Goal: Contribute content: Contribute content

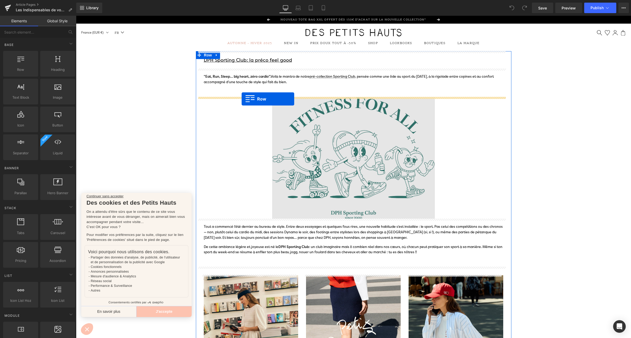
drag, startPoint x: 95, startPoint y: 84, endPoint x: 244, endPoint y: 99, distance: 149.5
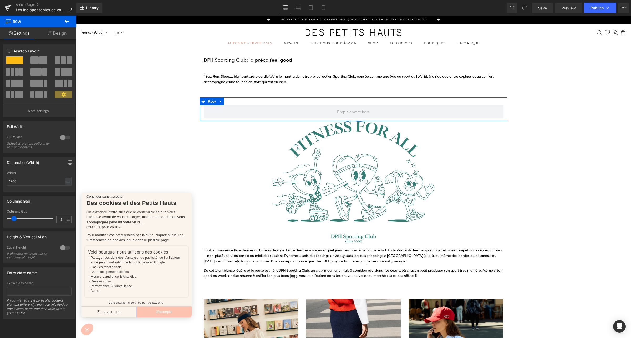
click at [37, 62] on span at bounding box center [34, 59] width 8 height 7
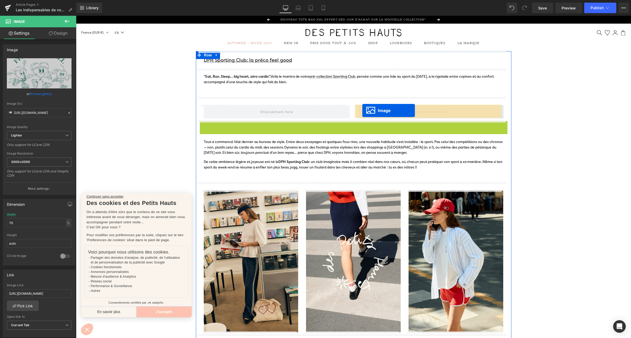
drag, startPoint x: 342, startPoint y: 179, endPoint x: 362, endPoint y: 111, distance: 71.4
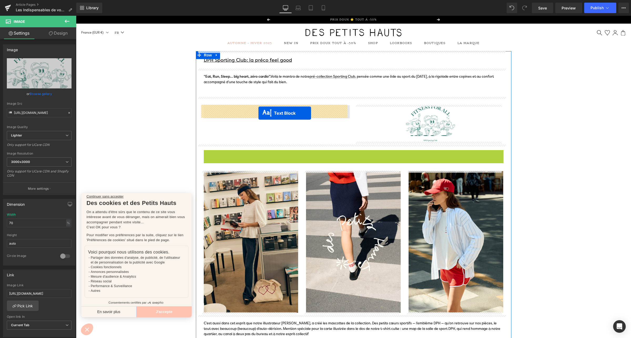
drag, startPoint x: 337, startPoint y: 171, endPoint x: 258, endPoint y: 113, distance: 97.2
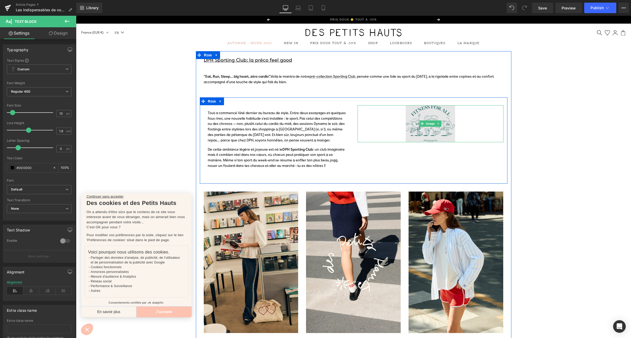
click at [408, 135] on img at bounding box center [430, 123] width 102 height 37
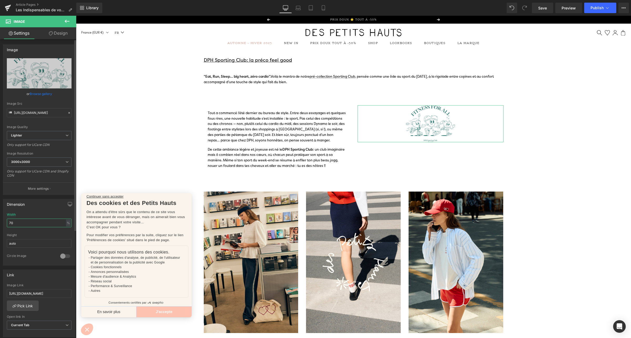
click at [18, 223] on input "70" at bounding box center [39, 223] width 65 height 9
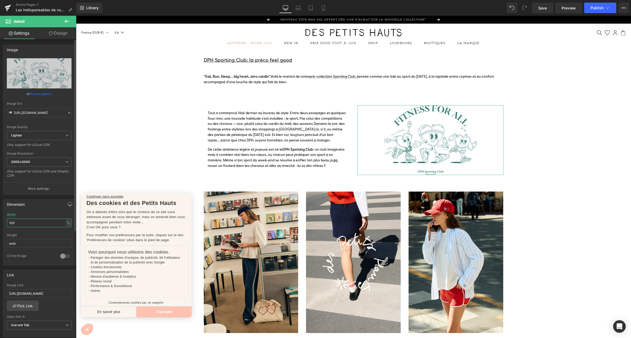
type input "100"
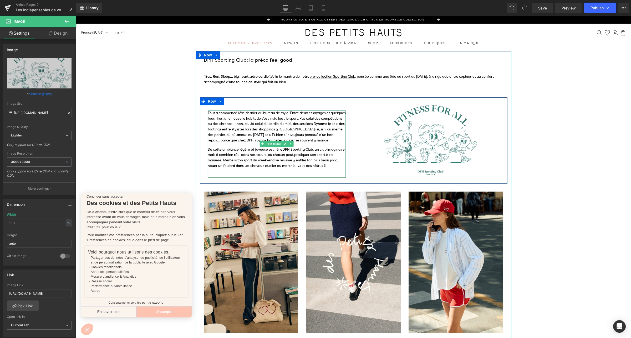
click at [219, 133] on p "Tout a commencé l’été dernier au bureau de style. Entre deux essayages et quelq…" at bounding box center [277, 127] width 138 height 33
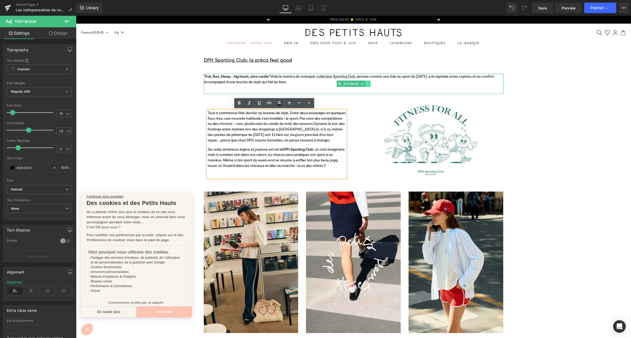
click at [366, 82] on icon at bounding box center [367, 83] width 3 height 3
click at [363, 84] on icon at bounding box center [364, 83] width 3 height 3
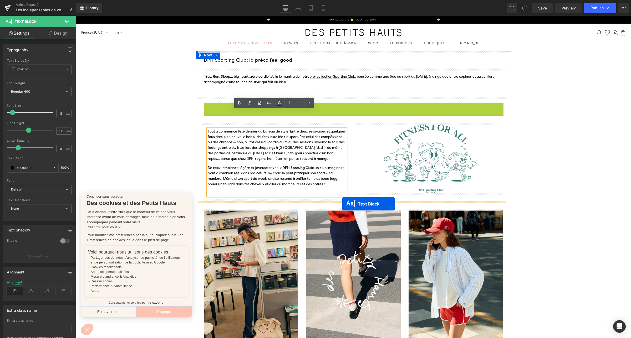
drag, startPoint x: 335, startPoint y: 112, endPoint x: 342, endPoint y: 204, distance: 92.2
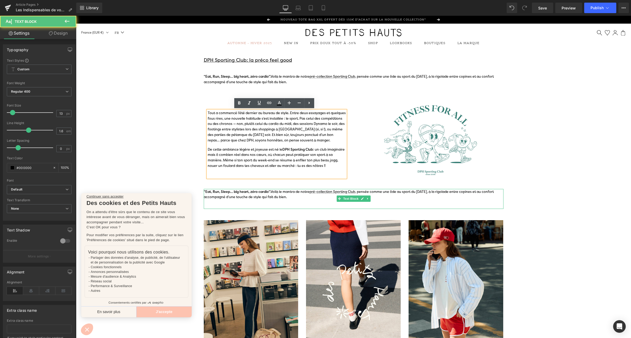
click at [275, 196] on span ""Eat, Run, Sleep… big heart, zéro cardio". Voilà le mantra de notre pré-collect…" at bounding box center [349, 195] width 290 height 10
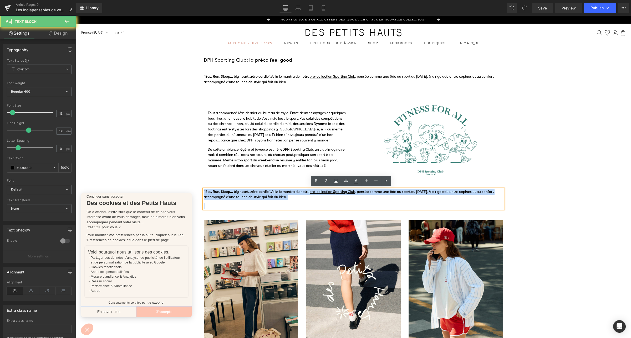
click at [275, 196] on span ""Eat, Run, Sleep… big heart, zéro cardio". Voilà le mantra de notre pré-collect…" at bounding box center [349, 195] width 290 height 10
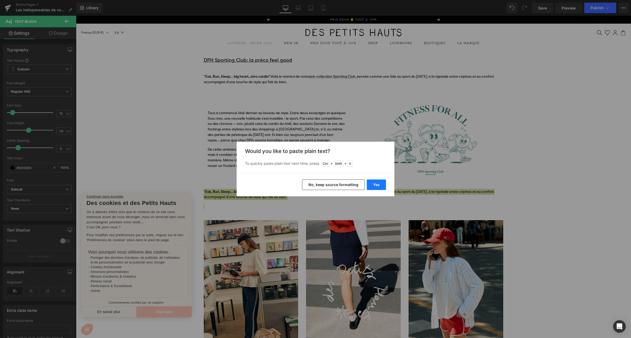
click at [374, 186] on button "Yes" at bounding box center [375, 185] width 19 height 11
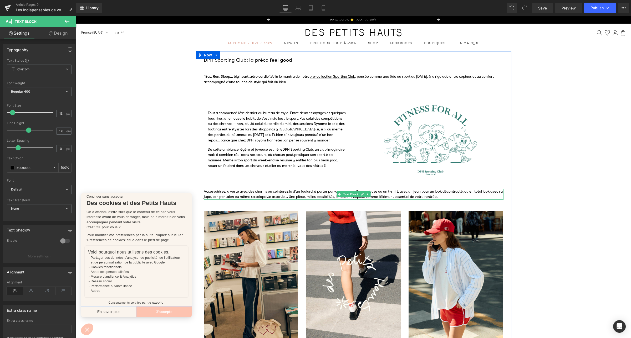
click at [289, 196] on p "Accessoirisez la veste avec des charms ou ceinturez la d’un foulard, à porter p…" at bounding box center [354, 194] width 300 height 11
click at [228, 144] on div "Tout a commencé l’été dernier au bureau de style. Entre deux essayages et quelq…" at bounding box center [277, 144] width 138 height 67
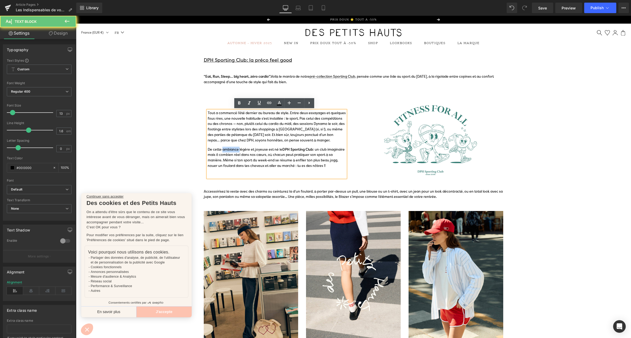
click at [228, 144] on div "Tout a commencé l’été dernier au bureau de style. Entre deux essayages et quelq…" at bounding box center [277, 144] width 138 height 67
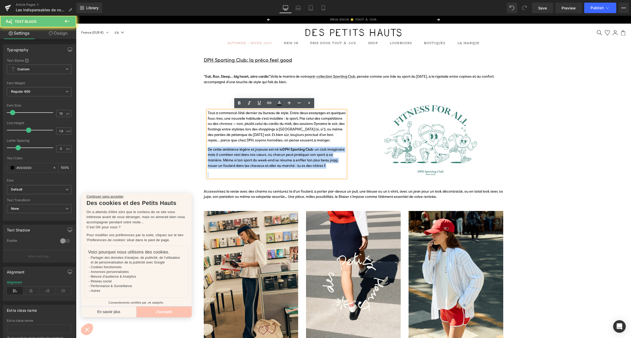
click at [228, 144] on div "Tout a commencé l’été dernier au bureau de style. Entre deux essayages et quelq…" at bounding box center [277, 144] width 138 height 67
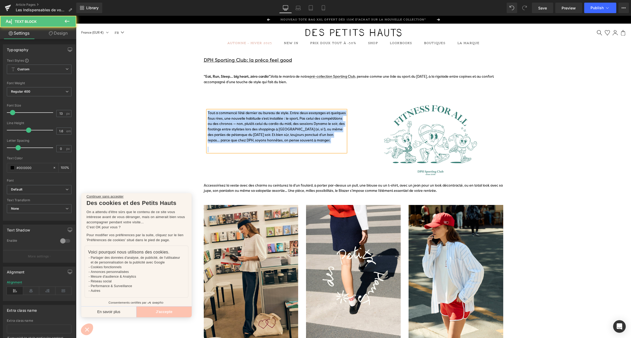
drag, startPoint x: 228, startPoint y: 146, endPoint x: 196, endPoint y: 113, distance: 45.9
click at [196, 113] on div "DPH Sporting Club: la préco feel good Text Block "Eat, Run, Sleep… big heart, z…" at bounding box center [353, 341] width 315 height 581
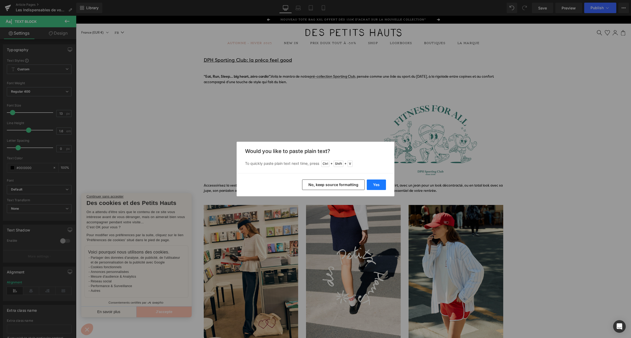
click at [376, 183] on button "Yes" at bounding box center [375, 185] width 19 height 11
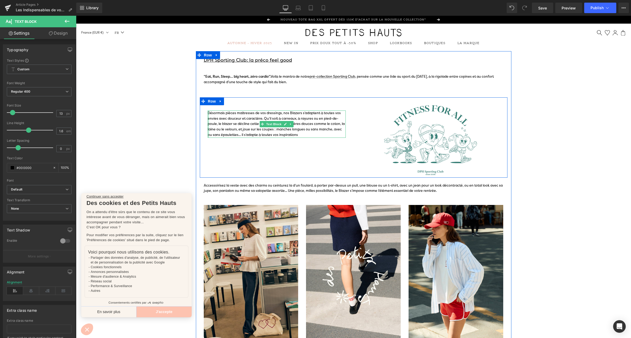
click at [208, 112] on div "Désormais pièces maîtresses de vos dressings, nos Blazers s’adaptent à toutes v…" at bounding box center [277, 124] width 138 height 27
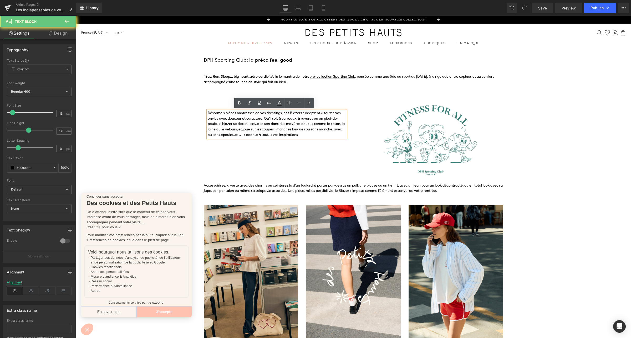
click at [208, 112] on div "Désormais pièces maîtresses de vos dressings, nos Blazers s’adaptent à toutes v…" at bounding box center [277, 124] width 138 height 27
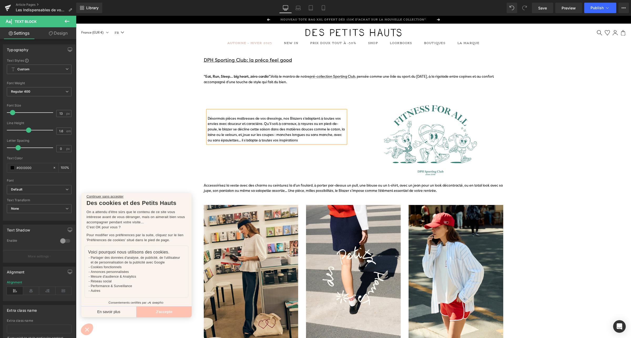
click at [208, 112] on div at bounding box center [277, 114] width 138 height 6
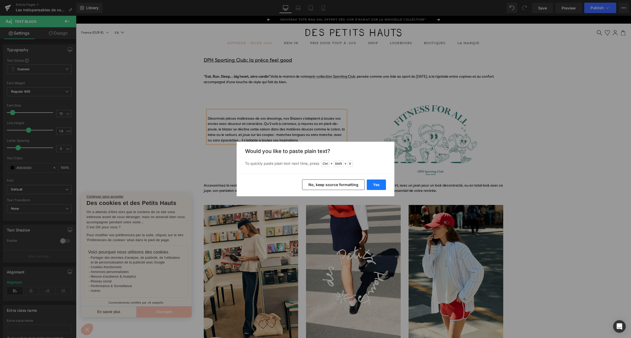
click at [375, 183] on button "Yes" at bounding box center [375, 185] width 19 height 11
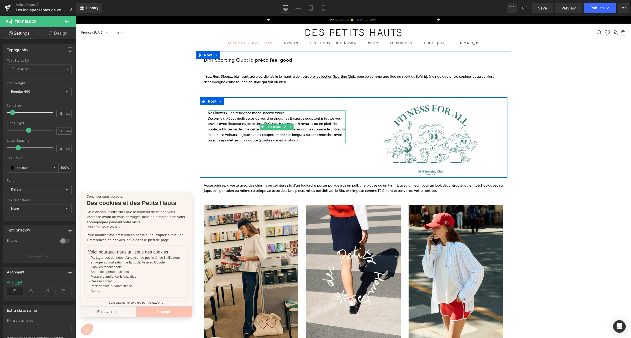
click at [283, 113] on div "Nos Blazers, une tendance mode incontestable" at bounding box center [277, 114] width 138 height 6
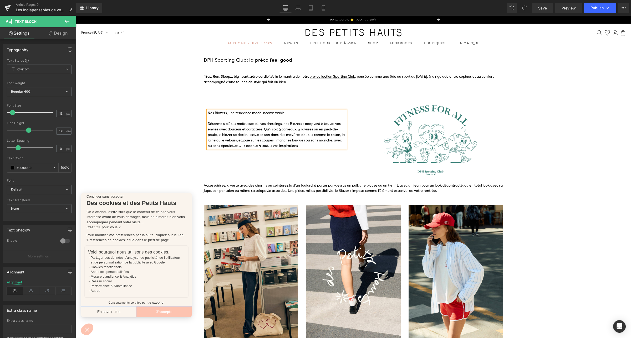
click at [251, 113] on div "Nos Blazers, une tendance mode incontestable" at bounding box center [277, 116] width 138 height 11
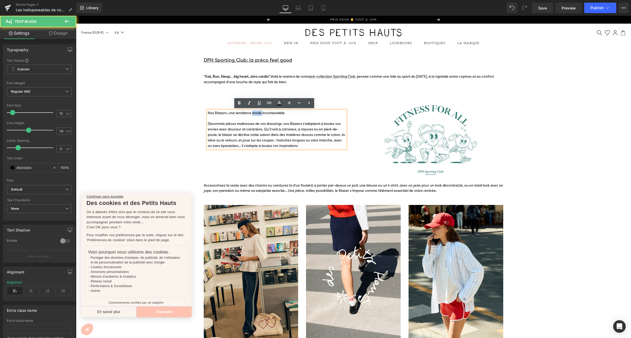
click at [251, 113] on div "Nos Blazers, une tendance mode incontestable" at bounding box center [277, 116] width 138 height 11
click at [240, 103] on icon at bounding box center [239, 103] width 6 height 6
click at [233, 118] on div "Nos Blazers, une tendance mode incontestable" at bounding box center [277, 116] width 138 height 11
click at [348, 106] on div "Nos Blazers, une tendance mode incontestable Désormais pièces maîtresses de vos…" at bounding box center [277, 127] width 154 height 44
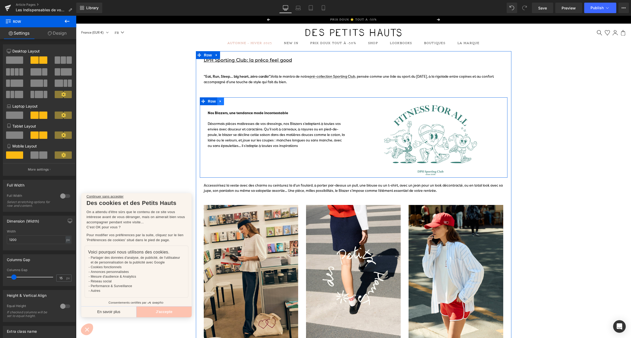
click at [219, 99] on icon at bounding box center [221, 101] width 4 height 4
click at [225, 100] on icon at bounding box center [227, 102] width 4 height 4
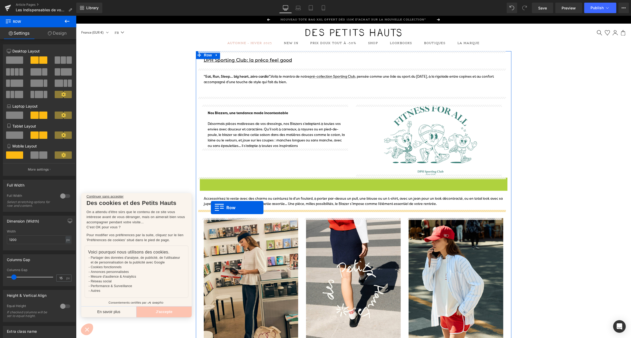
drag, startPoint x: 200, startPoint y: 180, endPoint x: 211, endPoint y: 208, distance: 29.2
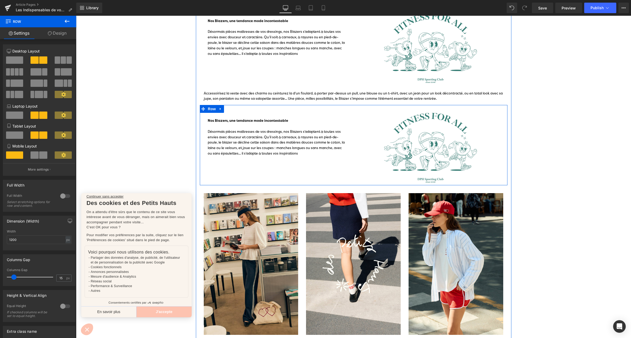
scroll to position [80, 0]
click at [268, 162] on div "Nos Blazers, une tendance mode incontestable Désormais pièces maîtresses de vos…" at bounding box center [353, 145] width 307 height 80
click at [304, 154] on div "Nos Blazers, une tendance mode incontestable Désormais pièces maîtresses de vos…" at bounding box center [277, 137] width 138 height 38
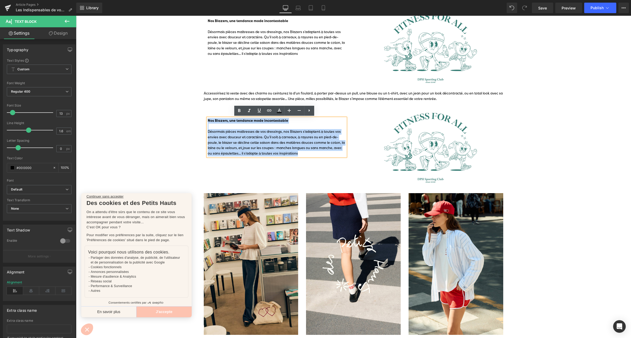
drag, startPoint x: 305, startPoint y: 154, endPoint x: 200, endPoint y: 122, distance: 109.6
click at [200, 122] on div "Nos Blazers, une tendance mode incontestable Désormais pièces maîtresses de vos…" at bounding box center [277, 135] width 154 height 44
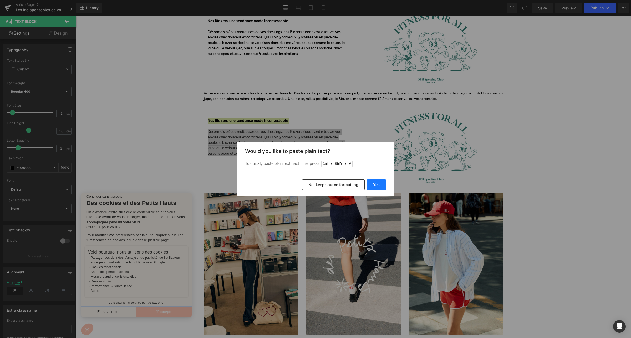
click at [380, 187] on button "Yes" at bounding box center [375, 185] width 19 height 11
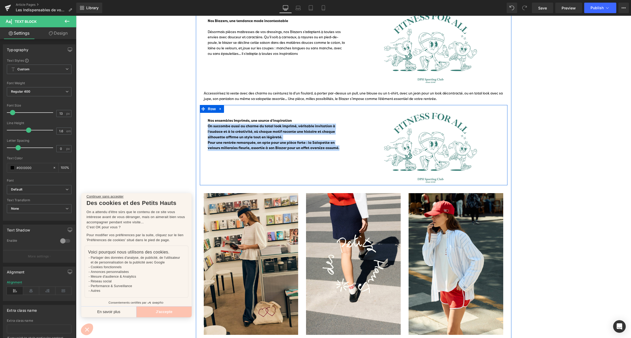
drag, startPoint x: 338, startPoint y: 151, endPoint x: 203, endPoint y: 128, distance: 137.0
click at [203, 128] on div "Nos ensembles Imprimés, une source d’inspiration On succombe aussi au charme d…" at bounding box center [277, 135] width 154 height 44
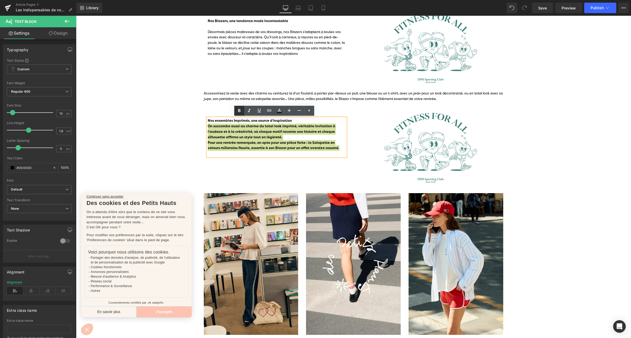
click at [236, 113] on icon at bounding box center [239, 111] width 6 height 6
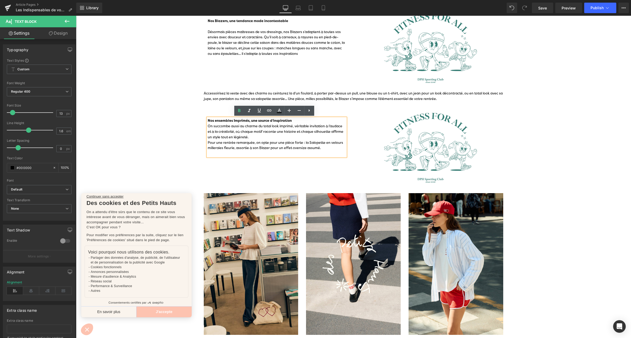
click at [294, 120] on div "Nos ensembles Imprimés, une source d’inspiration" at bounding box center [277, 121] width 138 height 6
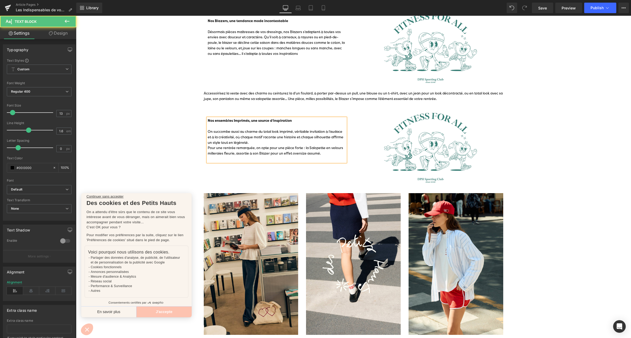
click at [253, 143] on div "On succombe aussi au charme du total look imprimé, véritable invitation à l’aud…" at bounding box center [277, 137] width 138 height 16
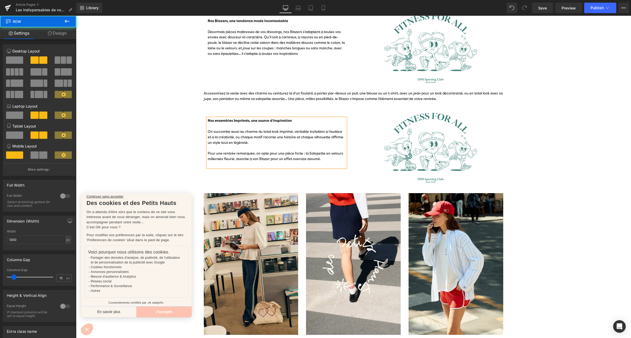
click at [300, 182] on div "Nos ensembles Imprimés, une source d’inspiration On succombe aussi au charme du…" at bounding box center [353, 145] width 307 height 80
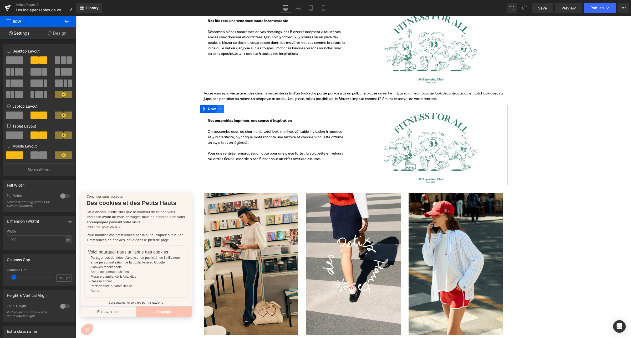
click at [219, 107] on icon at bounding box center [221, 109] width 4 height 4
click at [225, 107] on icon at bounding box center [227, 109] width 4 height 4
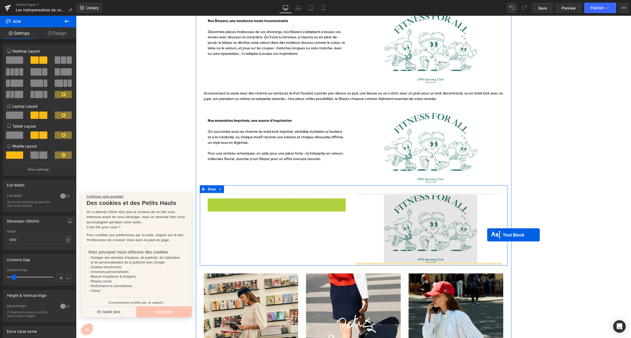
drag, startPoint x: 260, startPoint y: 221, endPoint x: 487, endPoint y: 235, distance: 226.9
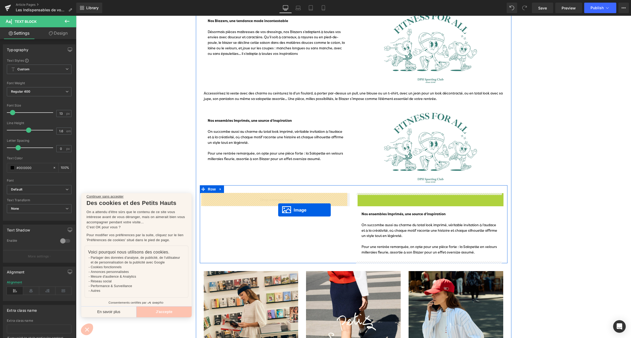
drag, startPoint x: 421, startPoint y: 227, endPoint x: 278, endPoint y: 210, distance: 144.0
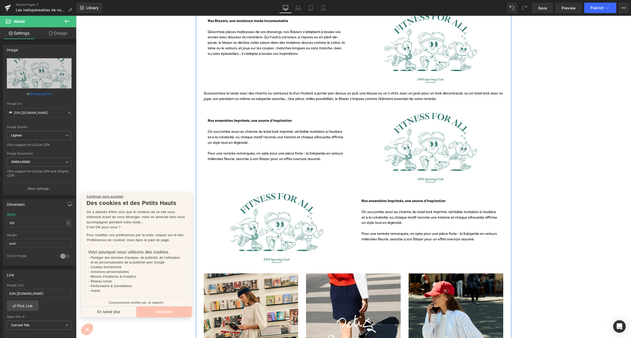
click at [387, 242] on div "Pour une rentrée remarquée, on opte pour une pièce forte : la Salopette en velo…" at bounding box center [430, 236] width 138 height 11
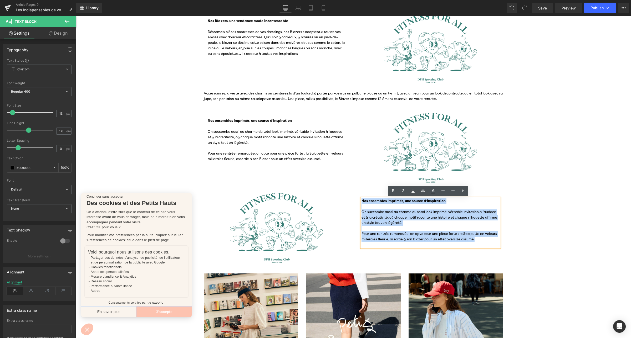
drag, startPoint x: 476, startPoint y: 239, endPoint x: 358, endPoint y: 199, distance: 124.0
click at [361, 199] on div "Nos ensembles Imprimés, une source d’inspiration On succombe aussi au charme du…" at bounding box center [430, 223] width 138 height 49
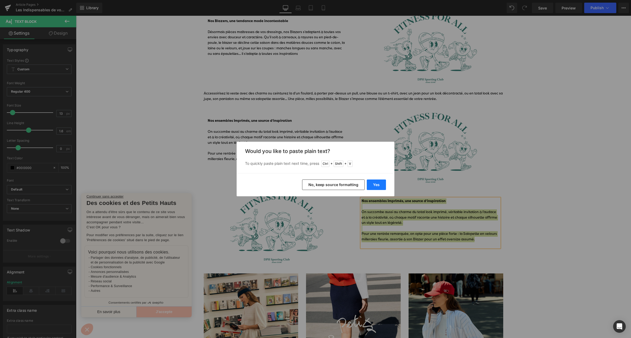
click at [378, 183] on button "Yes" at bounding box center [375, 185] width 19 height 11
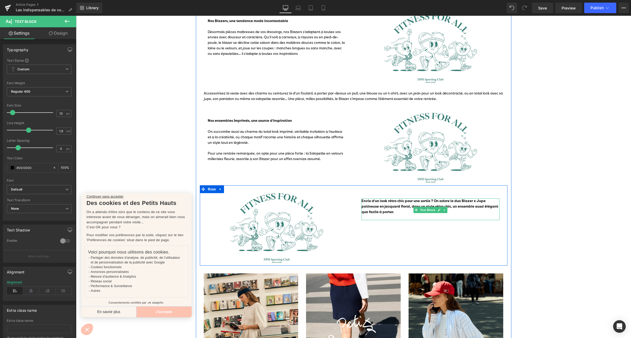
click at [369, 213] on b "Envie d’un look rétro chic pour une sortie ? On adore le duo Blazer x Jupe pati…" at bounding box center [429, 207] width 137 height 16
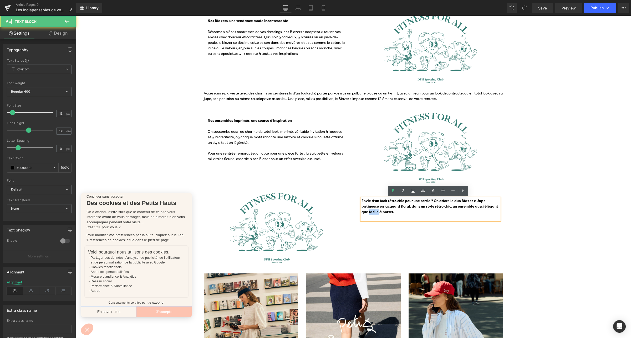
click at [369, 213] on b "Envie d’un look rétro chic pour une sortie ? On adore le duo Blazer x Jupe pati…" at bounding box center [429, 207] width 137 height 16
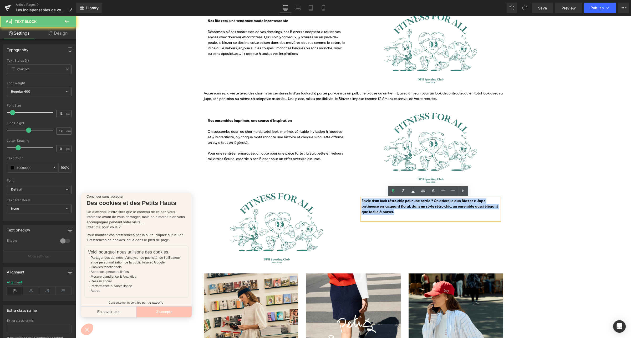
click at [369, 213] on b "Envie d’un look rétro chic pour une sortie ? On adore le duo Blazer x Jupe pati…" at bounding box center [429, 207] width 137 height 16
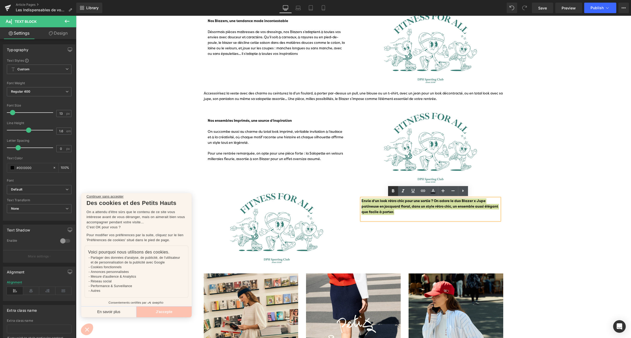
click at [393, 189] on icon at bounding box center [393, 191] width 6 height 6
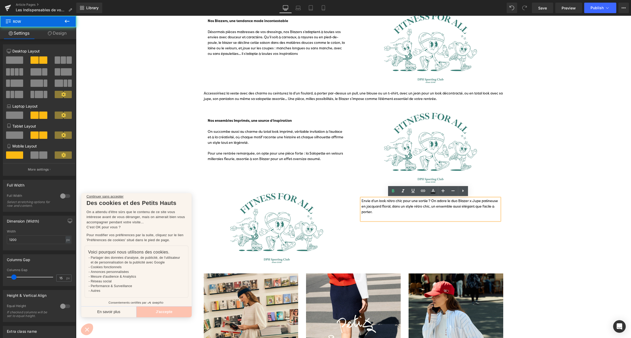
click at [384, 232] on div "Image Envie d’un look rétro chic pour une sortie ? On adore le duo Blazer x Jup…" at bounding box center [353, 225] width 307 height 80
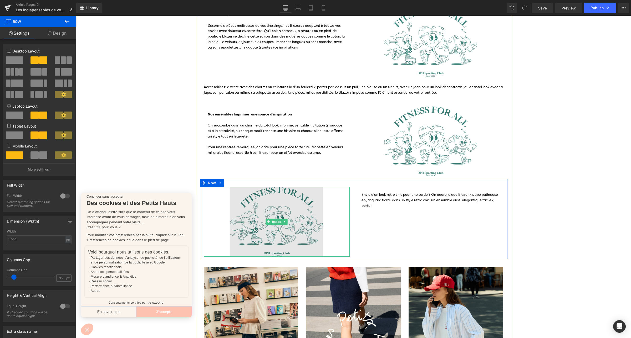
scroll to position [86, 0]
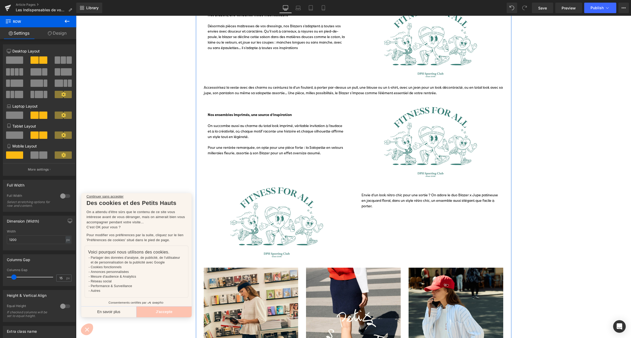
click at [306, 86] on p "Accessoirisez la veste avec des charms ou ceinturez la d’un foulard, à porter p…" at bounding box center [354, 90] width 300 height 11
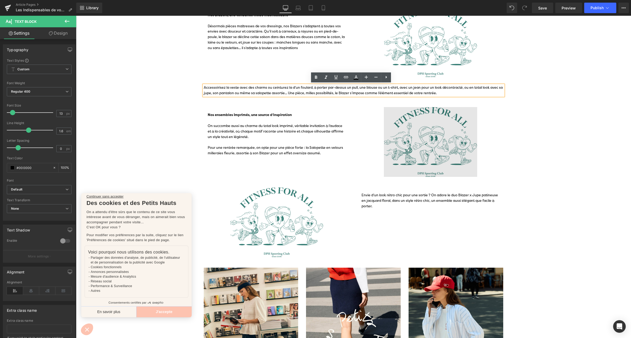
click at [389, 109] on img at bounding box center [430, 142] width 146 height 70
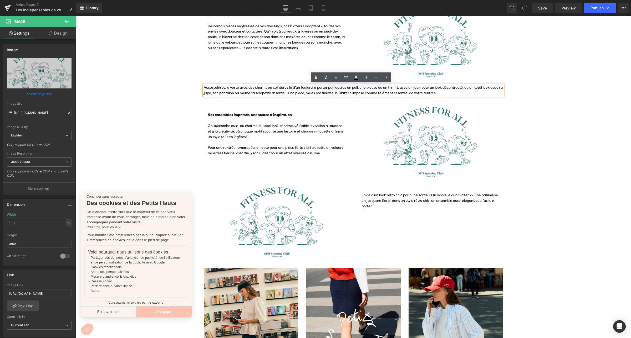
click at [281, 74] on div "Nos Blazers, une tendance mode incontestable Désormais pièces maîtresses de vos…" at bounding box center [353, 39] width 307 height 80
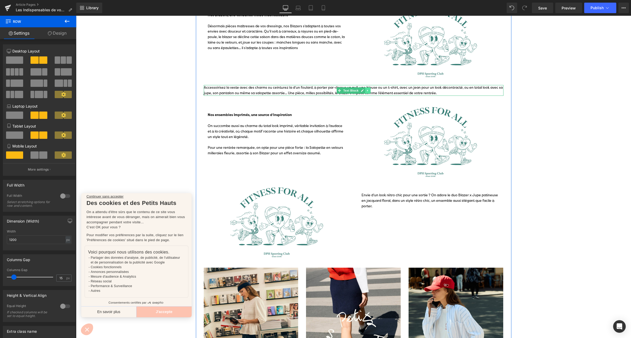
click at [366, 89] on icon at bounding box center [367, 90] width 3 height 3
drag, startPoint x: 366, startPoint y: 90, endPoint x: 360, endPoint y: 89, distance: 5.8
click at [360, 89] on li at bounding box center [365, 90] width 16 height 6
click at [362, 89] on link at bounding box center [365, 90] width 6 height 6
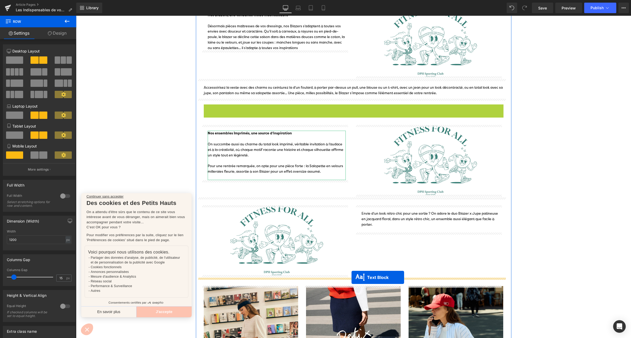
drag, startPoint x: 336, startPoint y: 109, endPoint x: 351, endPoint y: 278, distance: 169.9
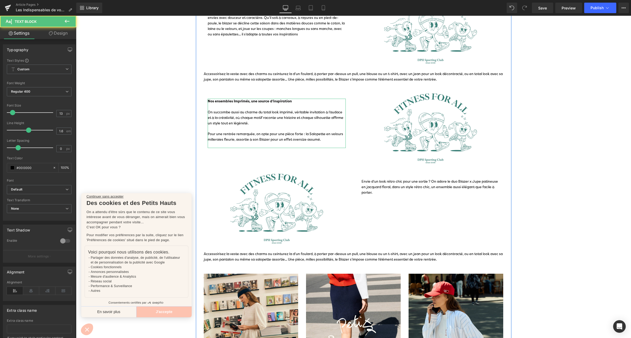
scroll to position [100, 0]
click at [299, 259] on p "Accessoirisez la veste avec des charms ou ceinturez la d’un foulard, à porter p…" at bounding box center [354, 256] width 300 height 11
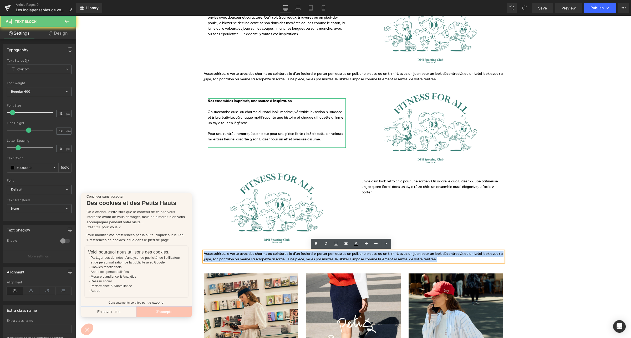
click at [299, 259] on p "Accessoirisez la veste avec des charms ou ceinturez la d’un foulard, à porter p…" at bounding box center [354, 256] width 300 height 11
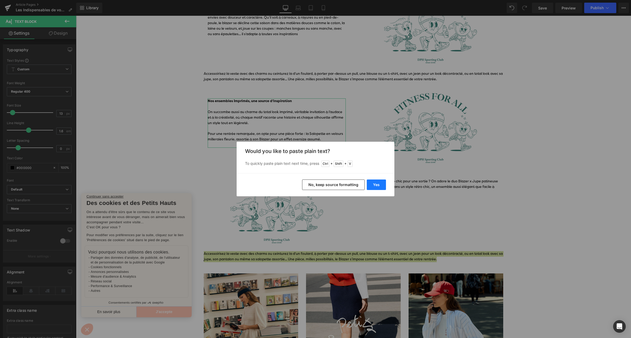
click at [372, 184] on button "Yes" at bounding box center [375, 185] width 19 height 11
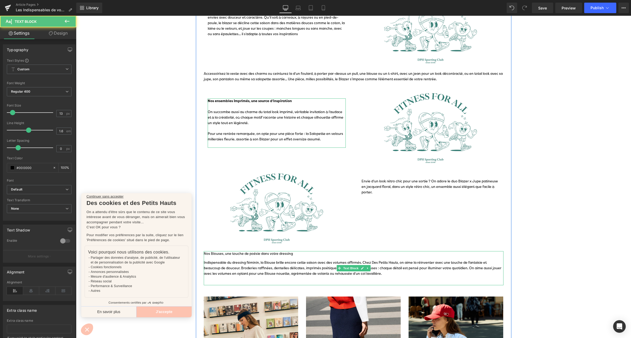
click at [245, 254] on p "Nos Blouses, une touche de poésie dans votre dressing" at bounding box center [354, 254] width 300 height 6
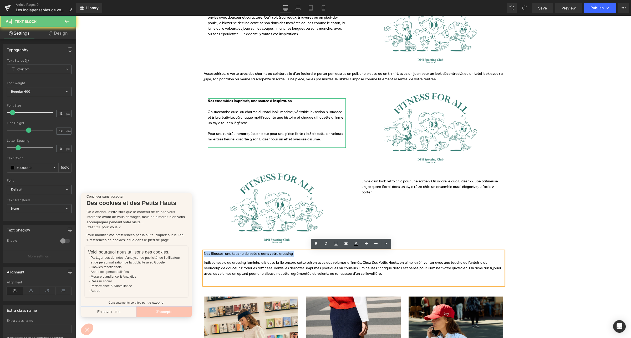
click at [245, 254] on p "Nos Blouses, une touche de poésie dans votre dressing" at bounding box center [354, 254] width 300 height 6
click at [315, 242] on icon at bounding box center [316, 243] width 2 height 3
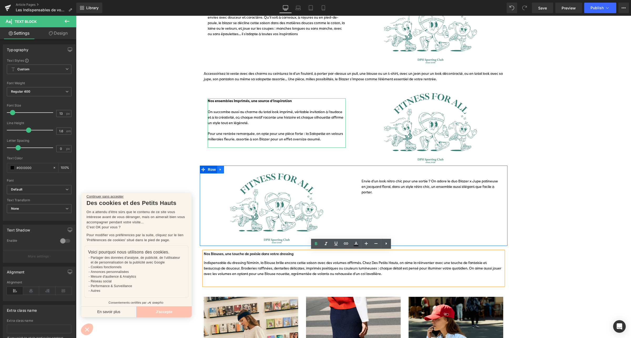
click at [219, 168] on icon at bounding box center [221, 170] width 4 height 4
click at [226, 169] on icon at bounding box center [227, 170] width 4 height 4
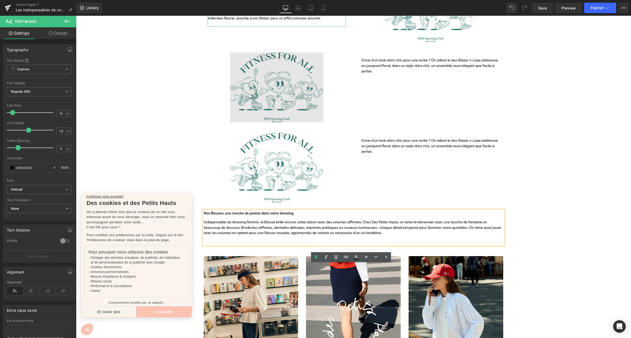
scroll to position [222, 0]
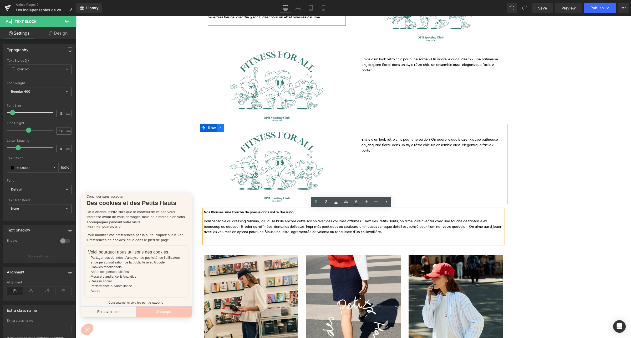
click at [217, 125] on link at bounding box center [220, 128] width 7 height 8
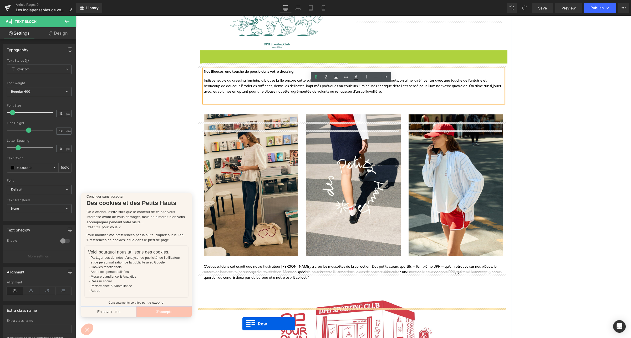
scroll to position [306, 0]
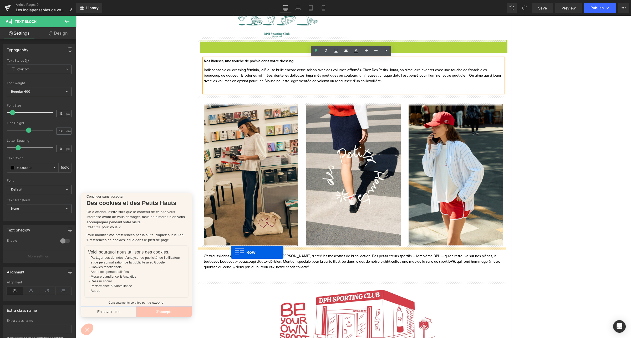
drag, startPoint x: 200, startPoint y: 126, endPoint x: 230, endPoint y: 252, distance: 129.7
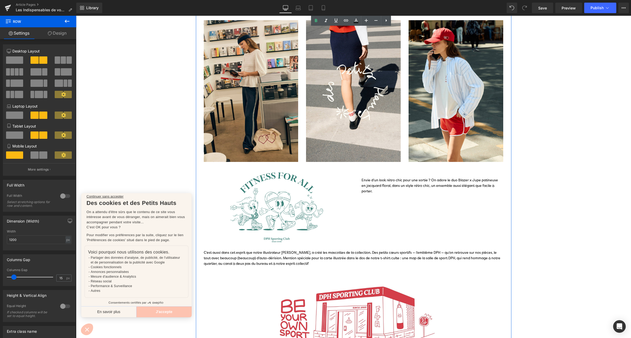
scroll to position [378, 0]
click at [378, 177] on div "Envie d’un look rétro chic pour une sortie ? On adore le duo Blazer x Jupe pati…" at bounding box center [430, 188] width 138 height 22
click at [378, 177] on div "Envie d’un look rétro chic pour une sortie ? On adore le duo Blazer x Jupe pati…" at bounding box center [430, 185] width 138 height 16
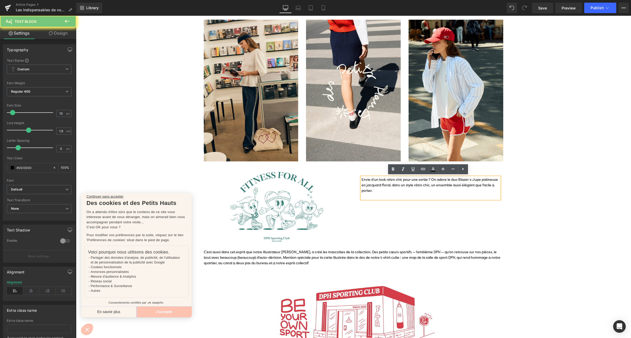
click at [378, 177] on div "Envie d’un look rétro chic pour une sortie ? On adore le duo Blazer x Jupe pati…" at bounding box center [430, 185] width 138 height 16
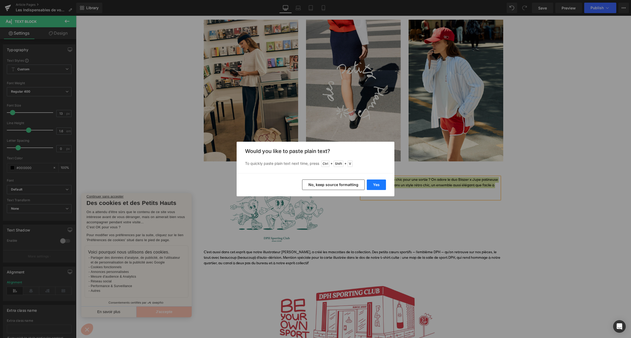
click at [378, 183] on button "Yes" at bounding box center [375, 185] width 19 height 11
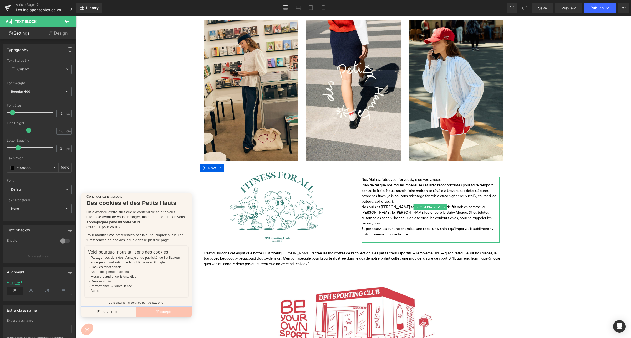
click at [379, 177] on div "Nos Mailles, l’atout confort et stylé de vos tenues" at bounding box center [430, 180] width 138 height 6
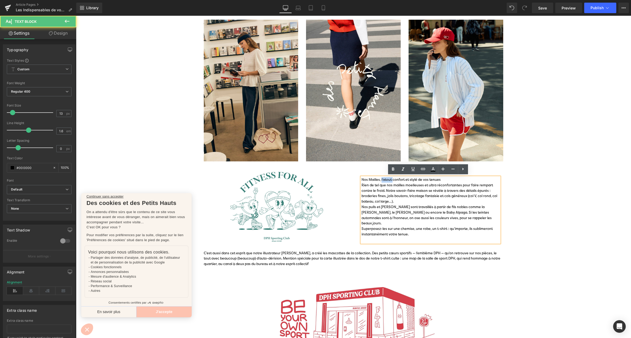
click at [379, 177] on div "Nos Mailles, l’atout confort et stylé de vos tenues" at bounding box center [430, 180] width 138 height 6
click at [392, 169] on icon at bounding box center [393, 169] width 2 height 3
click at [454, 178] on div "Nos Mailles, l’atout confort et stylé de vos tenues" at bounding box center [430, 180] width 138 height 6
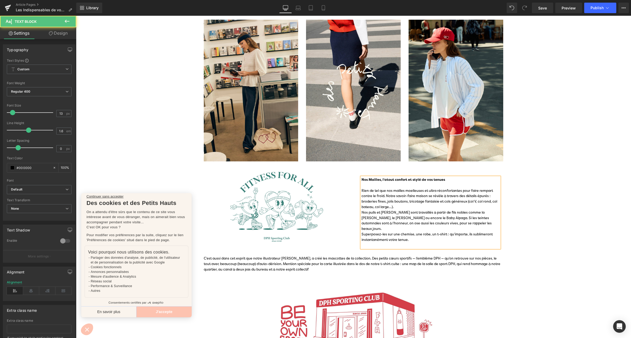
click at [409, 204] on div "Rien de tel que nos mailles moelleuses et ultra réconfortantes pour faire rempa…" at bounding box center [430, 199] width 138 height 22
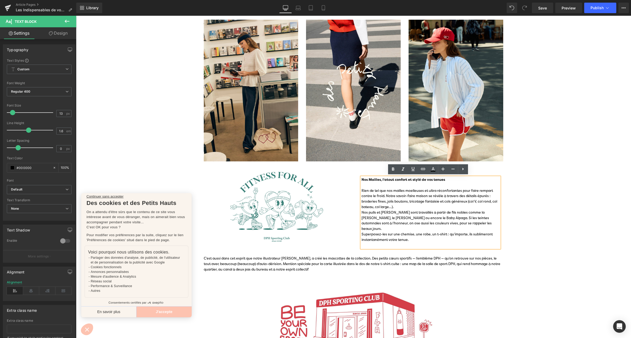
click at [409, 208] on div "Rien de tel que nos mailles moelleuses et ultra réconfortantes pour faire rempa…" at bounding box center [430, 199] width 138 height 22
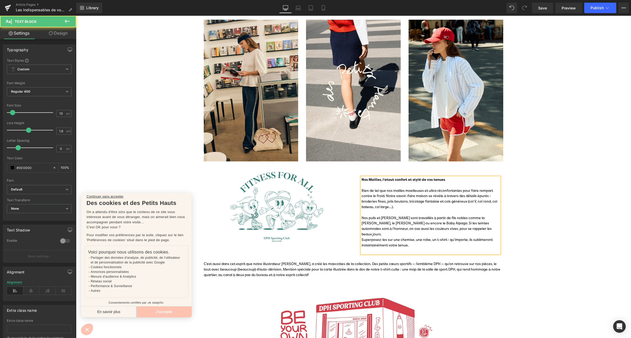
click at [467, 231] on div "Nos pulls et [PERSON_NAME] sont travaillés à partir de fils nobles comme la [PE…" at bounding box center [430, 227] width 138 height 22
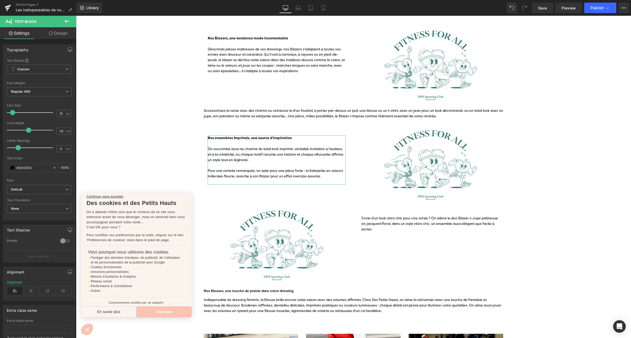
scroll to position [63, 0]
click at [237, 128] on link at bounding box center [240, 126] width 7 height 8
click at [219, 123] on link at bounding box center [220, 126] width 7 height 8
click at [224, 125] on link at bounding box center [227, 126] width 7 height 8
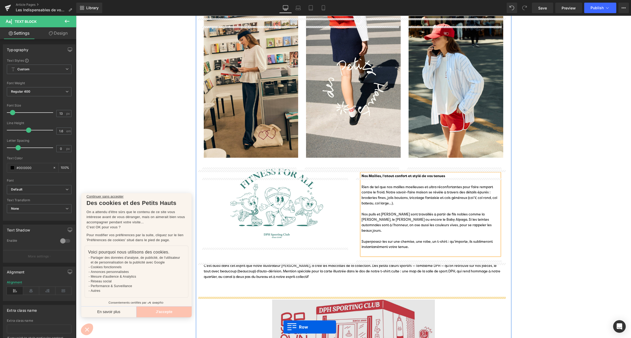
scroll to position [431, 0]
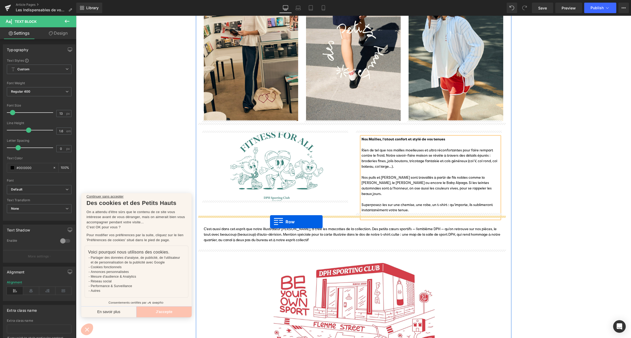
drag, startPoint x: 200, startPoint y: 205, endPoint x: 270, endPoint y: 222, distance: 71.6
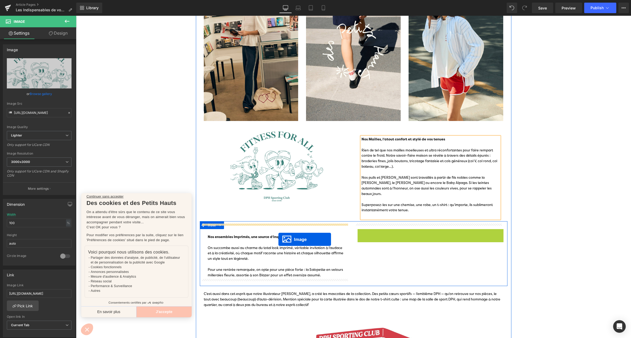
drag, startPoint x: 420, startPoint y: 258, endPoint x: 278, endPoint y: 240, distance: 143.0
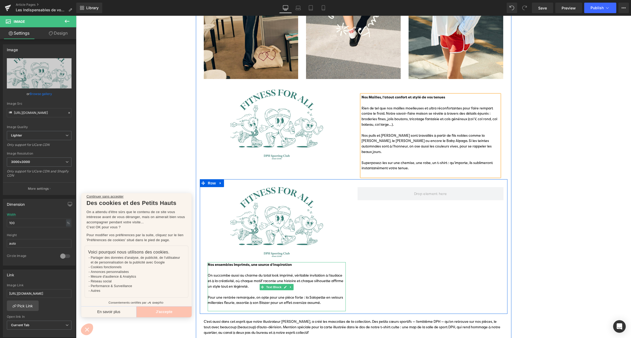
scroll to position [461, 0]
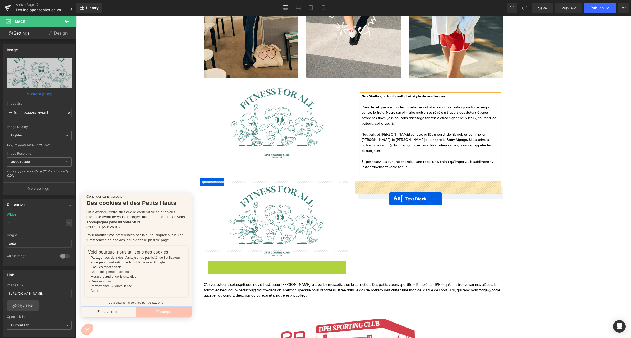
drag, startPoint x: 259, startPoint y: 281, endPoint x: 389, endPoint y: 199, distance: 153.5
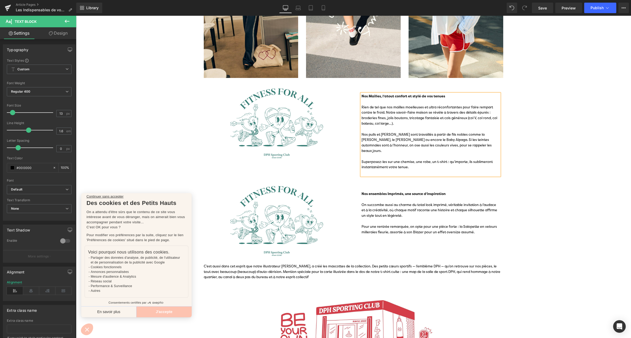
click at [347, 169] on div "Image Nos Mailles, l’atout confort et stylé de vos tenues Rien de tel que nos m…" at bounding box center [353, 130] width 307 height 98
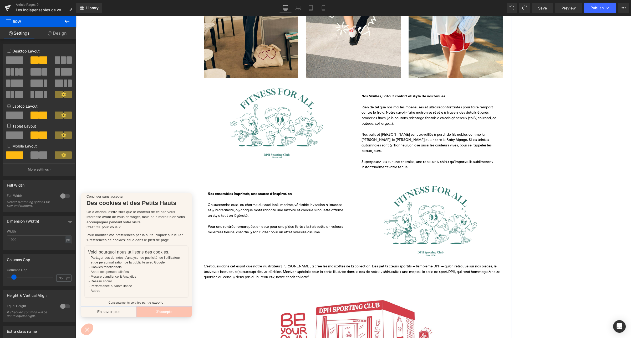
click at [262, 197] on div at bounding box center [277, 200] width 138 height 6
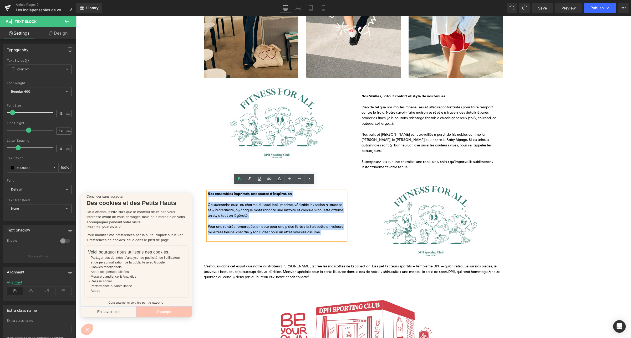
drag, startPoint x: 324, startPoint y: 230, endPoint x: 205, endPoint y: 187, distance: 126.6
click at [208, 192] on div "Nos ensembles Imprimés, une source d’inspiration On succombe aussi au charme du…" at bounding box center [277, 216] width 138 height 49
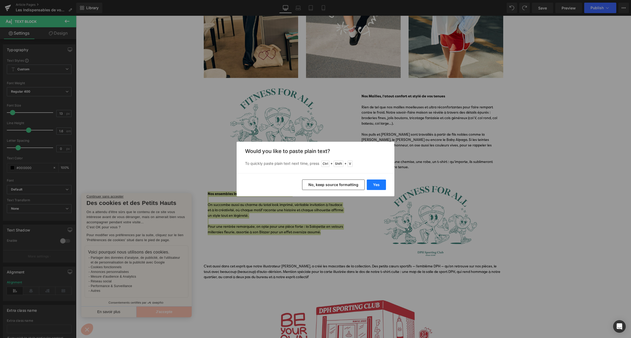
click at [385, 185] on button "Yes" at bounding box center [375, 185] width 19 height 11
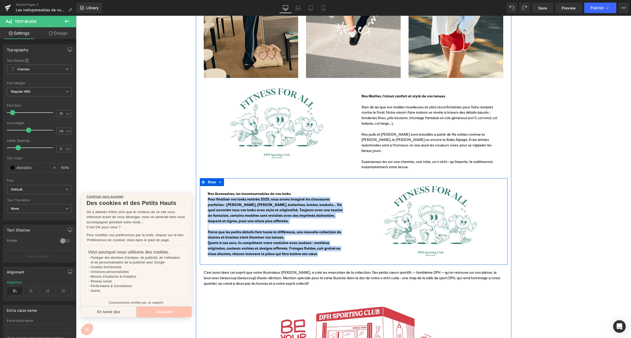
drag, startPoint x: 317, startPoint y: 254, endPoint x: 204, endPoint y: 195, distance: 127.1
click at [204, 195] on div "Nos Accessoires, les incontournables de vos looks Pour finaliser vos looks ren…" at bounding box center [277, 224] width 154 height 76
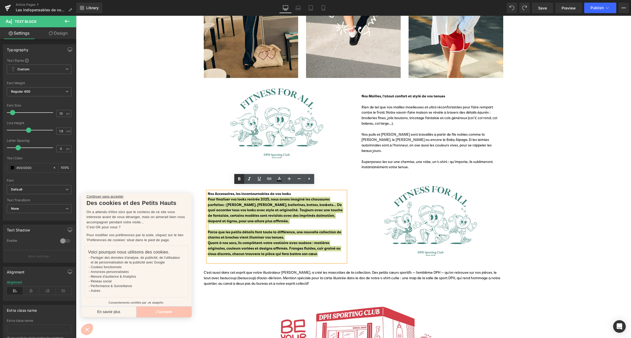
click at [238, 180] on icon at bounding box center [239, 178] width 2 height 3
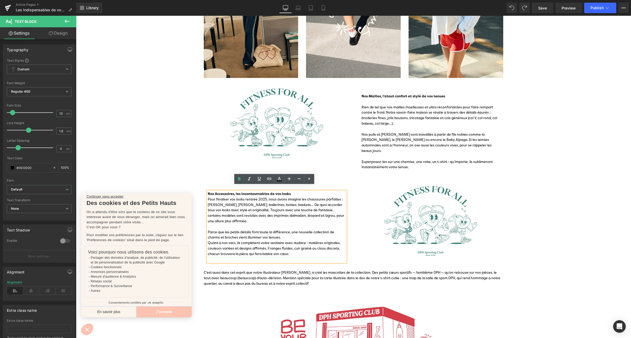
click at [295, 192] on div "Nos Accessoires, les incontournables de vos looks" at bounding box center [277, 195] width 138 height 6
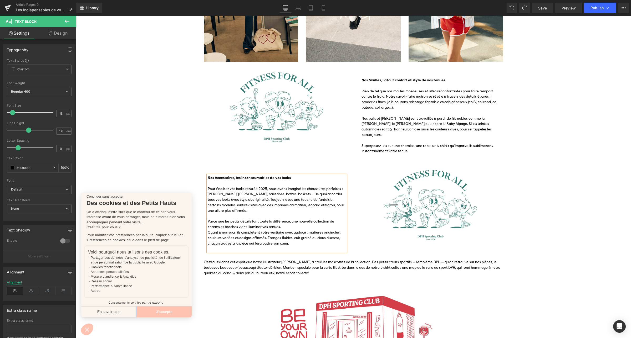
scroll to position [478, 0]
click at [274, 265] on p "C’est aussi dans cet esprit que notre illustrateur [PERSON_NAME], a créé les ma…" at bounding box center [354, 267] width 300 height 16
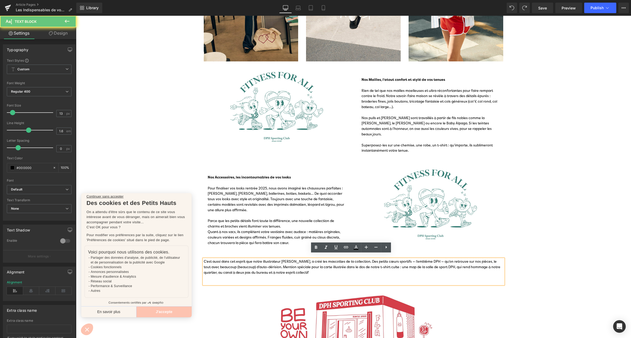
click at [274, 265] on p "C’est aussi dans cet esprit que notre illustrateur [PERSON_NAME], a créé les ma…" at bounding box center [354, 267] width 300 height 16
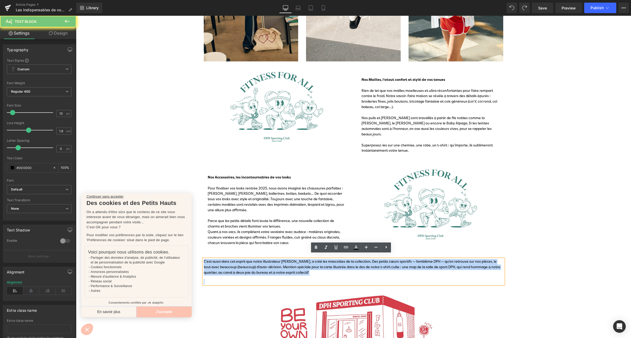
click at [274, 265] on p "C’est aussi dans cet esprit que notre illustrateur [PERSON_NAME], a créé les ma…" at bounding box center [354, 267] width 300 height 16
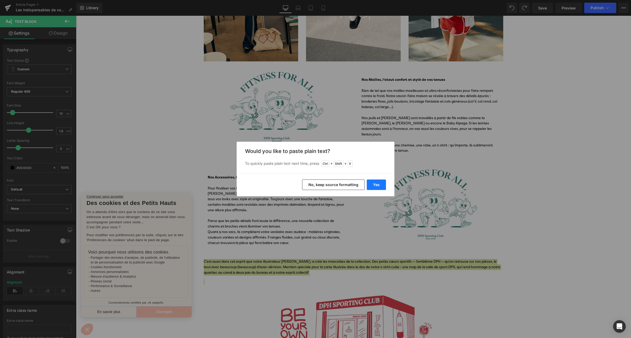
click at [374, 181] on button "Yes" at bounding box center [375, 185] width 19 height 11
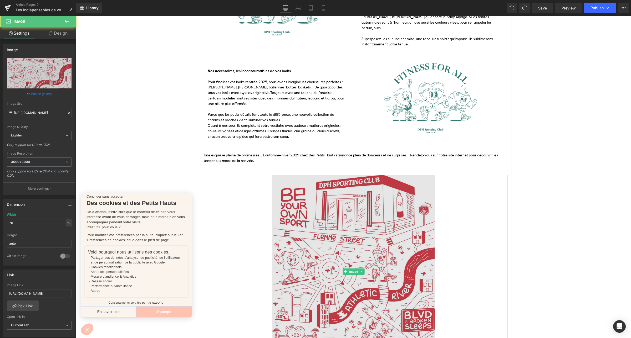
scroll to position [585, 0]
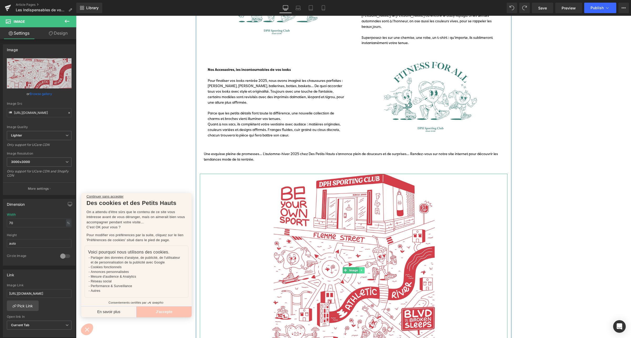
click at [360, 269] on icon at bounding box center [361, 270] width 3 height 3
click at [363, 269] on icon at bounding box center [364, 270] width 3 height 3
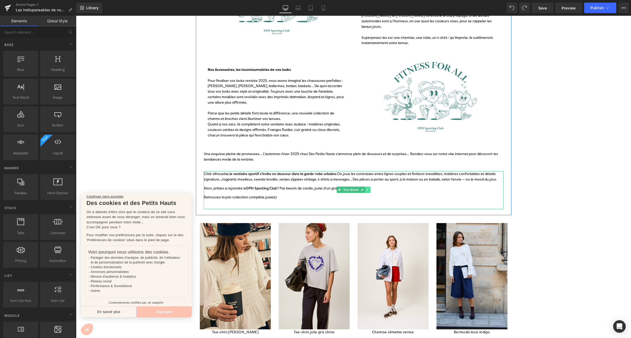
click at [366, 188] on icon at bounding box center [367, 189] width 3 height 3
click at [369, 188] on icon at bounding box center [370, 189] width 3 height 3
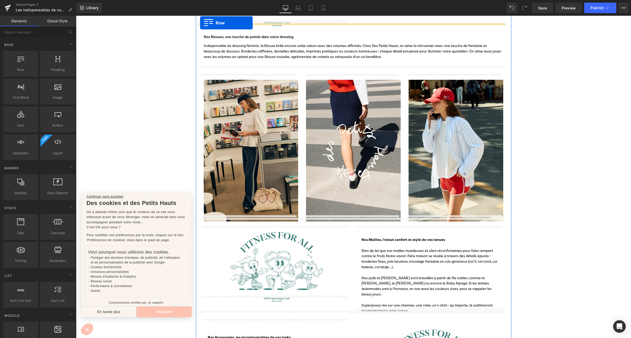
scroll to position [296, 0]
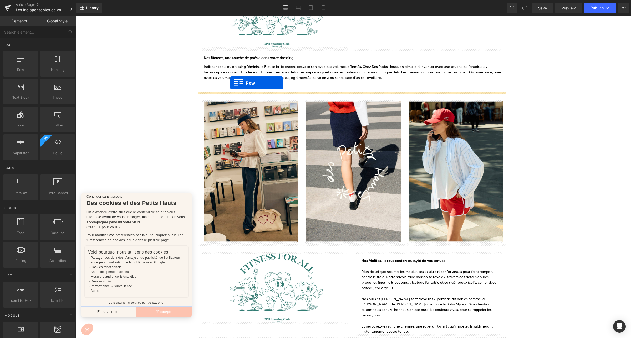
drag, startPoint x: 198, startPoint y: 128, endPoint x: 230, endPoint y: 83, distance: 55.7
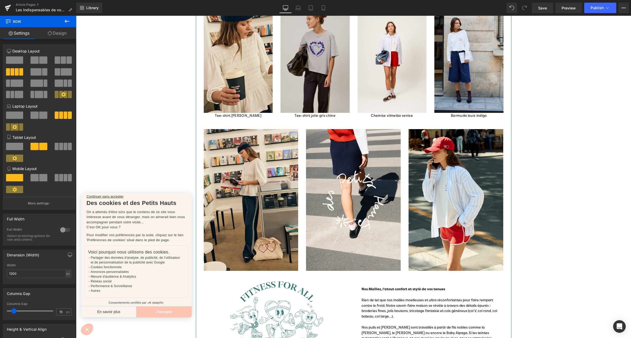
scroll to position [388, 0]
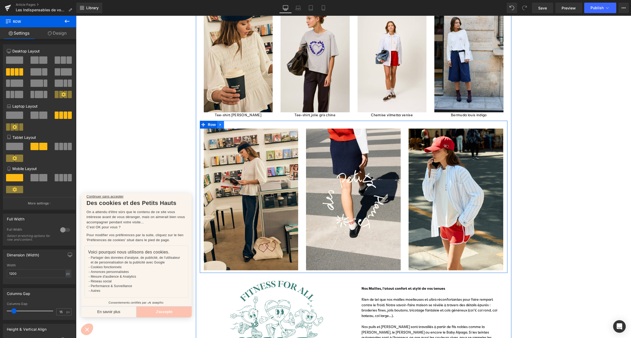
click at [219, 126] on icon at bounding box center [221, 125] width 4 height 4
click at [233, 124] on icon at bounding box center [234, 125] width 4 height 4
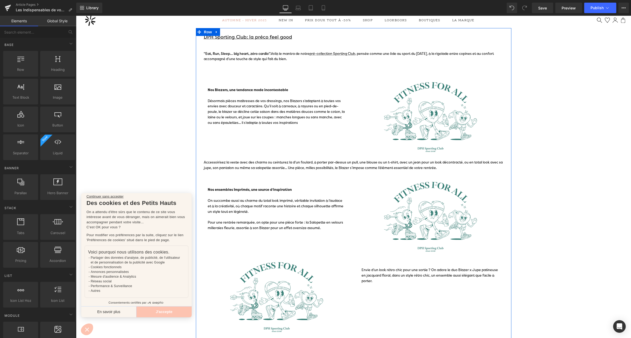
scroll to position [0, 0]
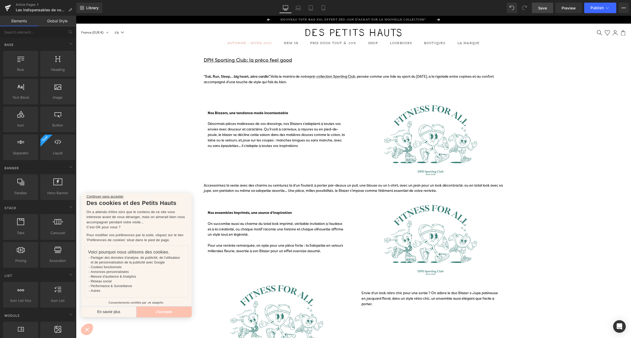
click at [544, 11] on link "Save" at bounding box center [541, 8] width 21 height 11
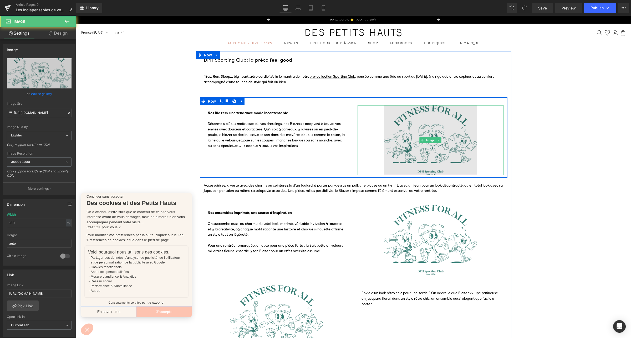
click at [413, 154] on img at bounding box center [430, 140] width 146 height 70
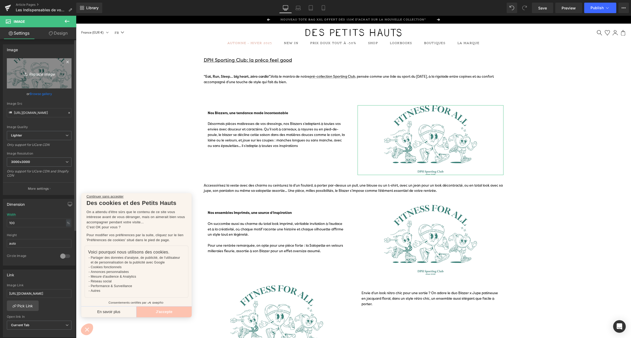
click at [30, 73] on icon "Replace Image" at bounding box center [39, 73] width 42 height 7
type input "C:\fakepath\Article blog_Looks de rentrée H25-1.jpg"
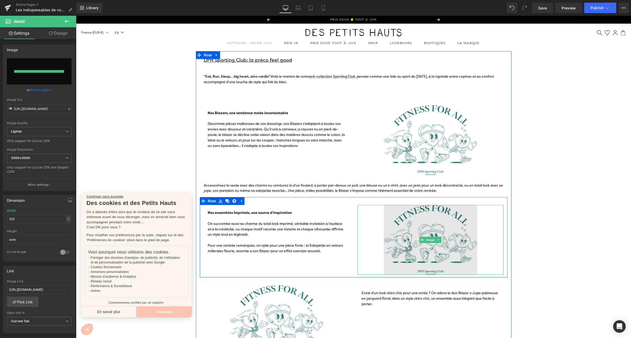
type input "[URL][DOMAIN_NAME]"
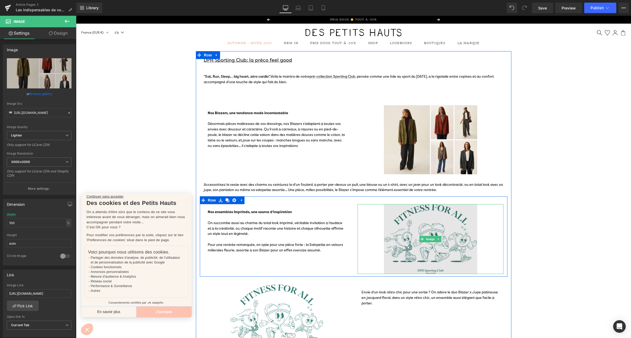
click at [413, 252] on img at bounding box center [430, 239] width 146 height 70
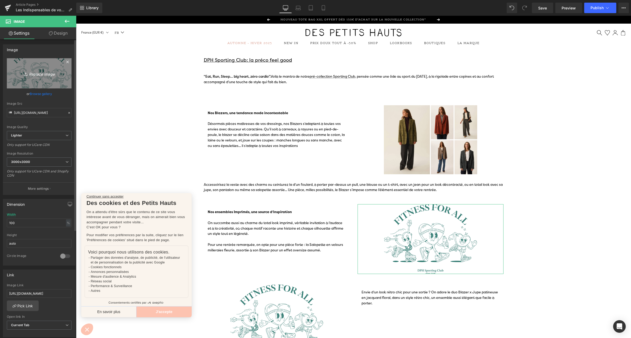
click at [56, 74] on icon "Replace Image" at bounding box center [39, 73] width 42 height 7
type input "C:\fakepath\Article blog_Looks de rentrée H25-2.jpg"
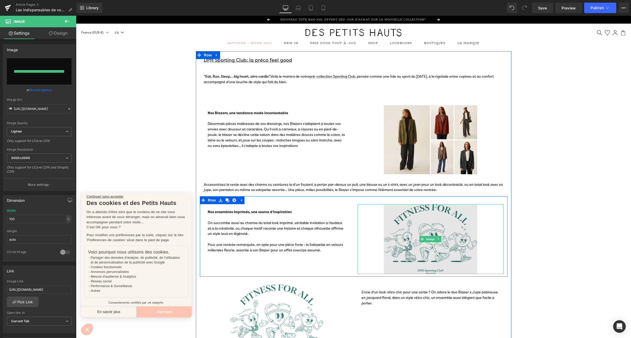
type input "[URL][DOMAIN_NAME]"
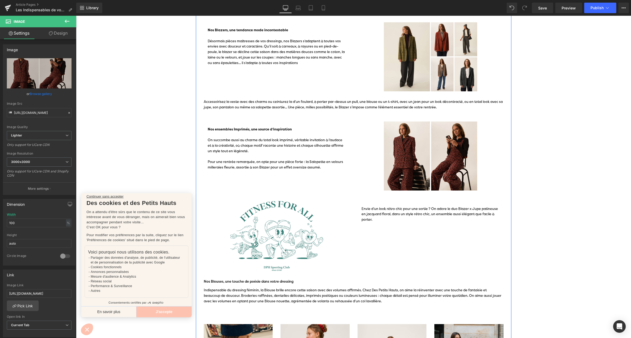
scroll to position [71, 0]
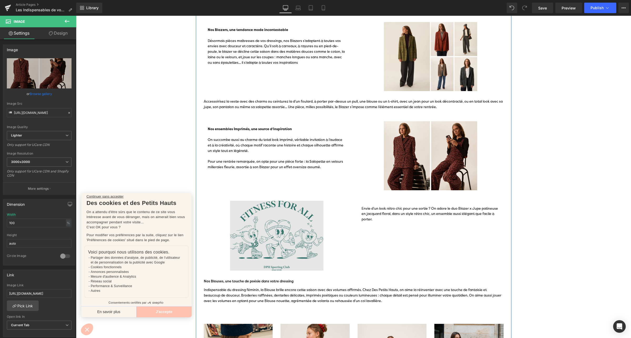
click at [261, 225] on img at bounding box center [277, 236] width 146 height 70
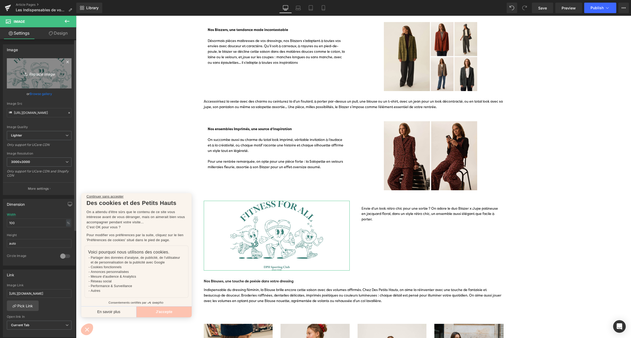
click at [42, 79] on link "Replace Image" at bounding box center [39, 73] width 65 height 30
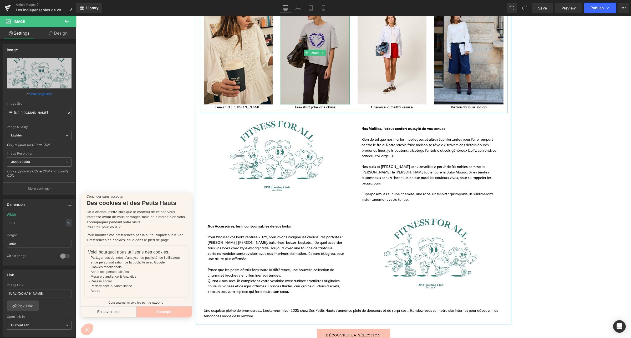
scroll to position [395, 0]
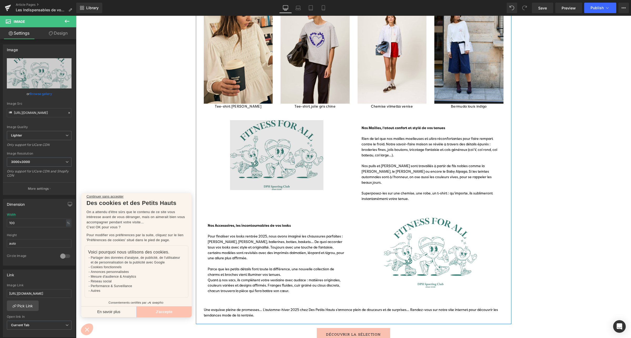
click at [262, 161] on img at bounding box center [277, 155] width 146 height 70
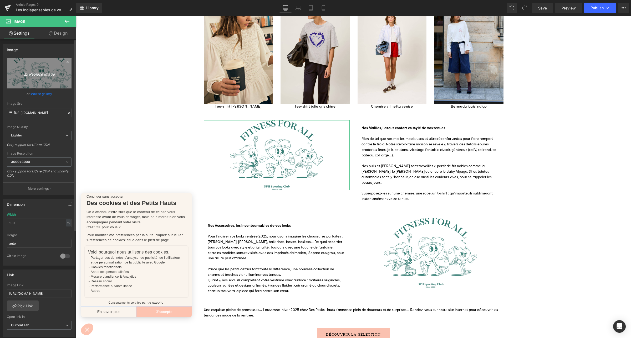
click at [39, 73] on icon "Replace Image" at bounding box center [39, 73] width 42 height 7
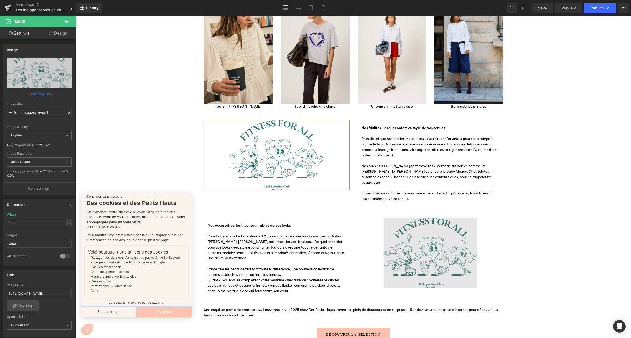
type input "C:\fakepath\DOBY_1H250084_00F-PAILLE-2699.jpg"
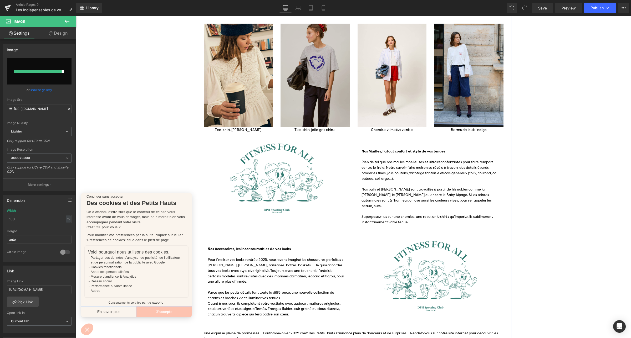
scroll to position [372, 0]
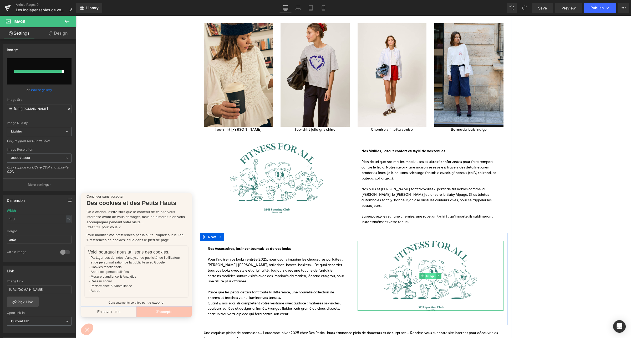
click at [425, 273] on span "Image" at bounding box center [430, 276] width 11 height 6
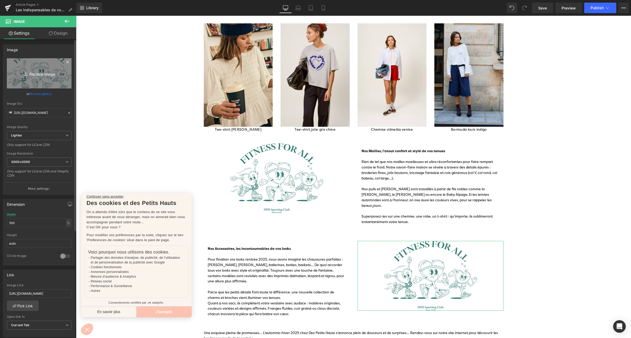
click at [27, 68] on link "Replace Image" at bounding box center [39, 73] width 65 height 30
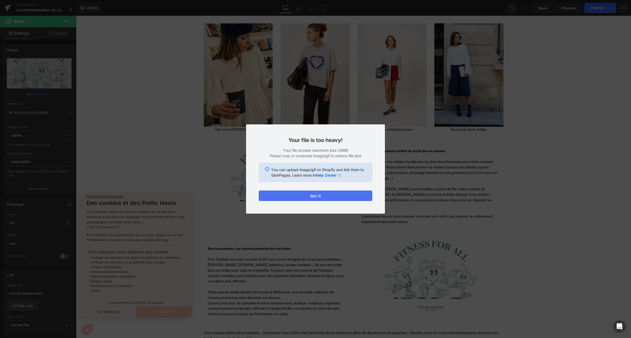
click at [317, 195] on button "Got it" at bounding box center [315, 196] width 113 height 11
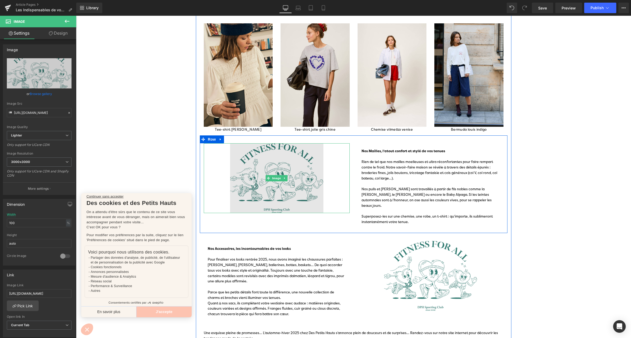
click at [254, 160] on img at bounding box center [277, 178] width 146 height 70
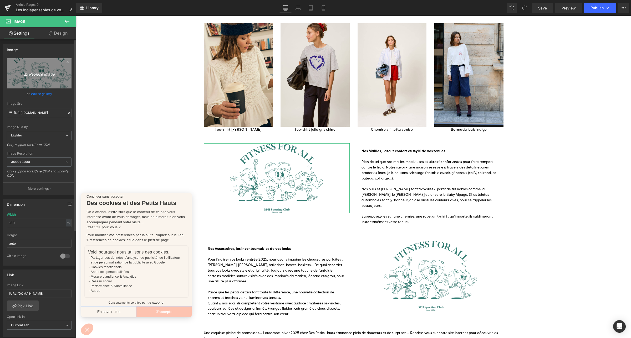
click at [27, 74] on icon at bounding box center [26, 73] width 5 height 5
type input "C:\fakepath\DOBY_1H250084_00F-PAILLE-2699.jpg"
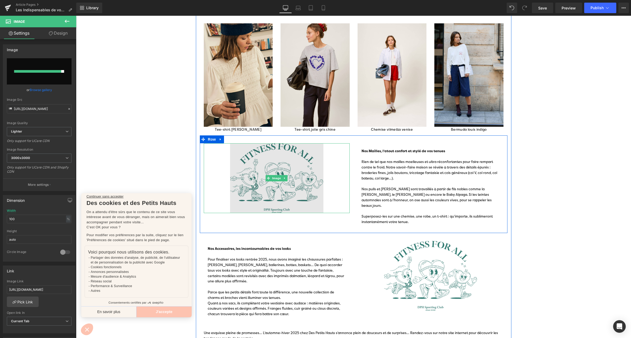
type input "[URL][DOMAIN_NAME]"
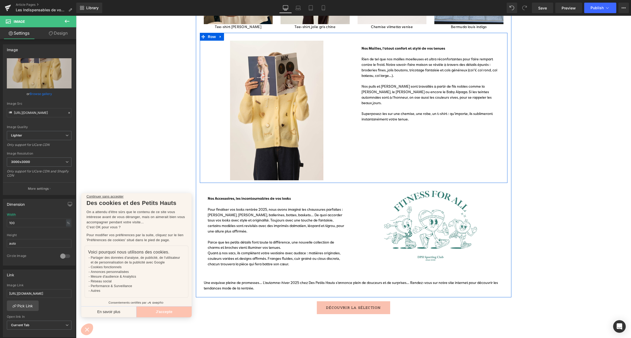
scroll to position [480, 0]
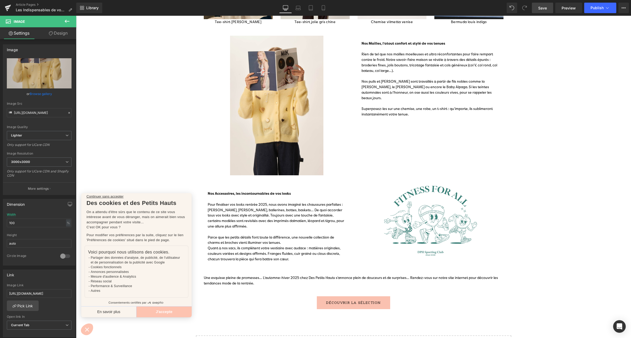
click at [538, 9] on link "Save" at bounding box center [541, 8] width 21 height 11
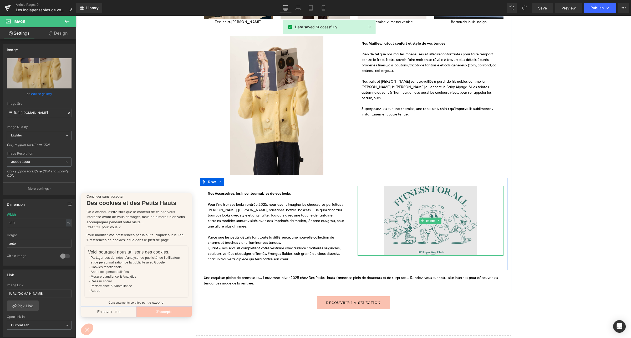
click at [415, 210] on img at bounding box center [430, 221] width 146 height 70
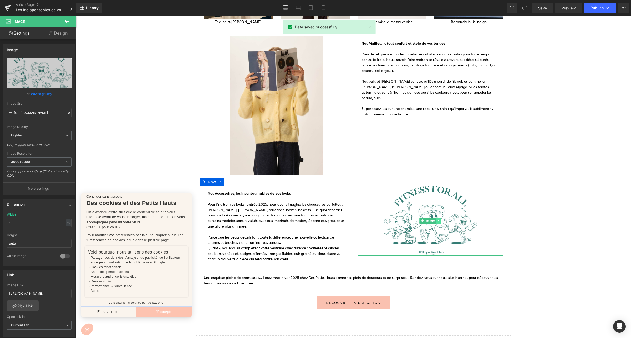
click at [436, 222] on link at bounding box center [439, 221] width 6 height 6
click at [434, 221] on icon at bounding box center [435, 221] width 3 height 3
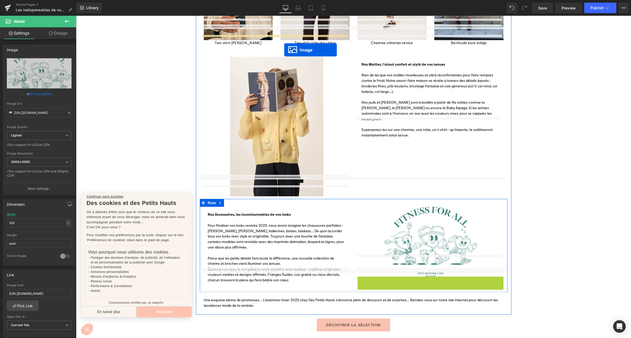
scroll to position [443, 0]
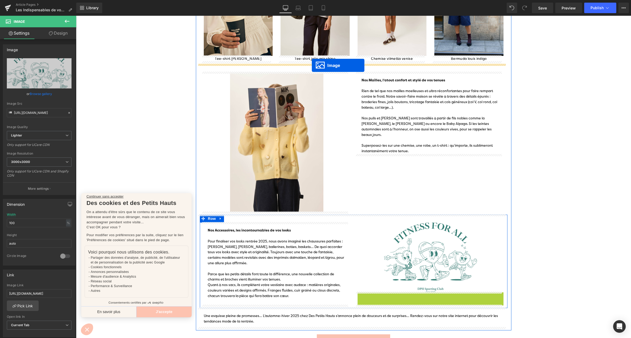
drag, startPoint x: 419, startPoint y: 291, endPoint x: 312, endPoint y: 65, distance: 250.0
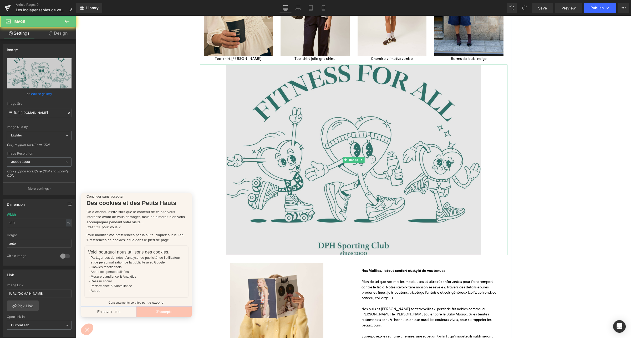
click at [285, 107] on img at bounding box center [353, 160] width 307 height 191
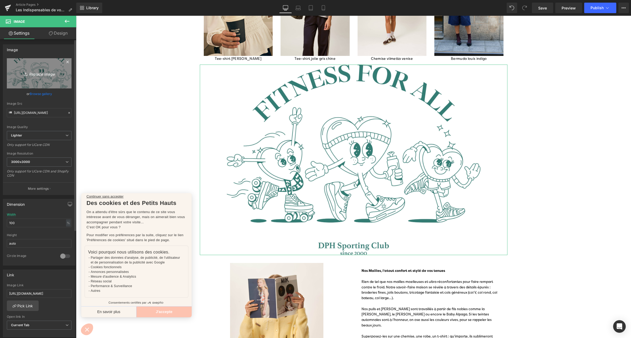
click at [38, 73] on icon "Replace Image" at bounding box center [39, 73] width 42 height 7
type input "C:\fakepath\Article blog_Looks de rentrée H25-3.jpg"
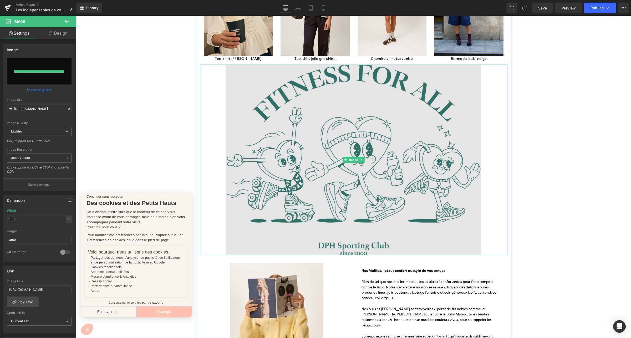
type input "[URL][DOMAIN_NAME]"
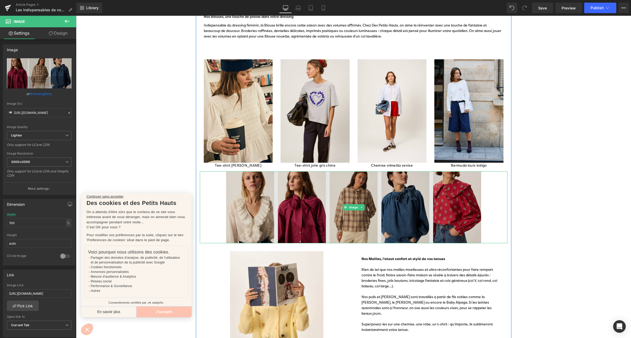
scroll to position [333, 0]
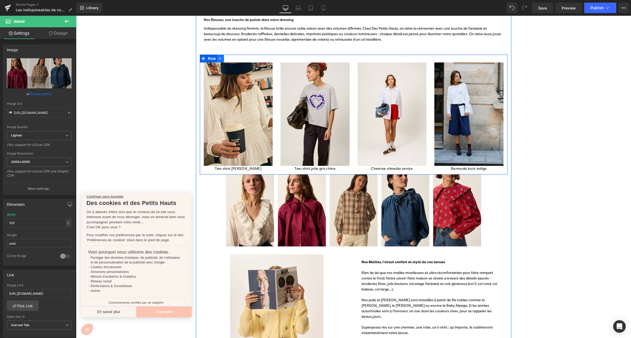
click at [217, 60] on link at bounding box center [220, 59] width 7 height 8
click at [231, 60] on link at bounding box center [234, 59] width 7 height 8
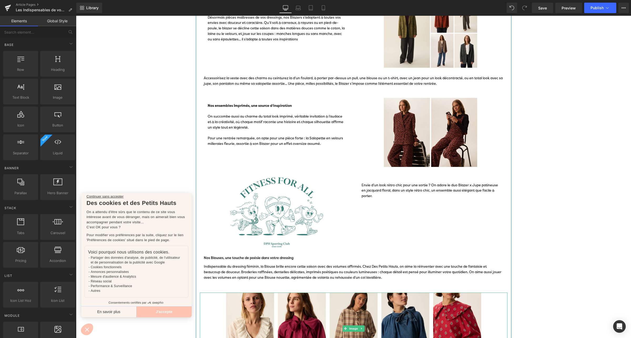
scroll to position [0, 0]
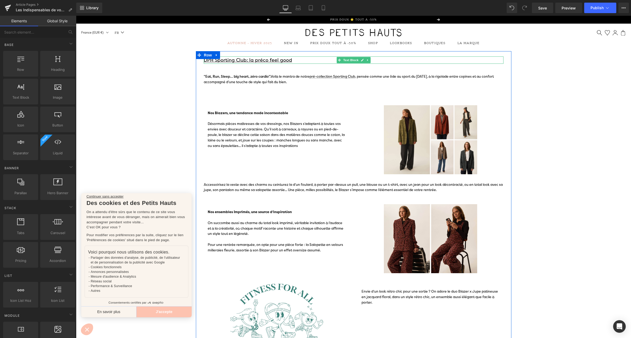
click at [231, 61] on u "DPH Sporting Club: la préco feel good" at bounding box center [248, 60] width 88 height 6
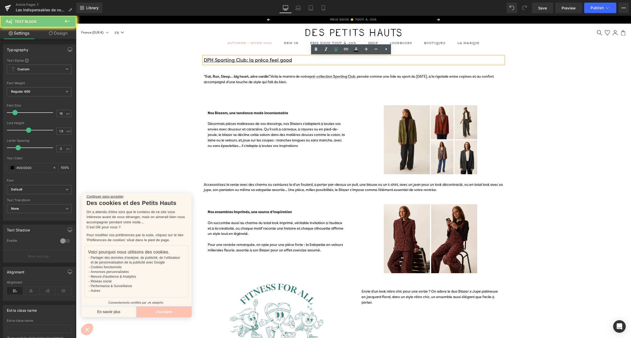
click at [231, 61] on u "DPH Sporting Club: la préco feel good" at bounding box center [248, 60] width 88 height 6
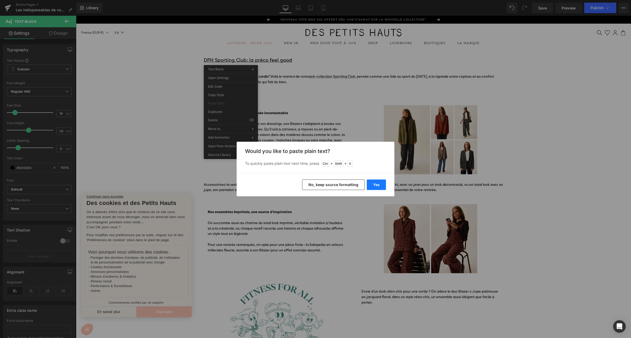
click at [378, 185] on button "Yes" at bounding box center [375, 185] width 19 height 11
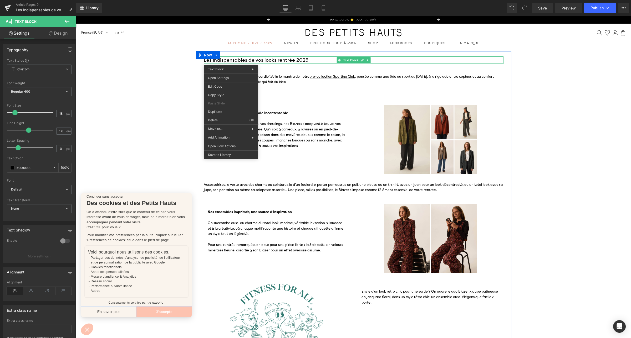
click at [277, 60] on u "Les Indispensables de vos looks rentrée 2025" at bounding box center [256, 60] width 105 height 6
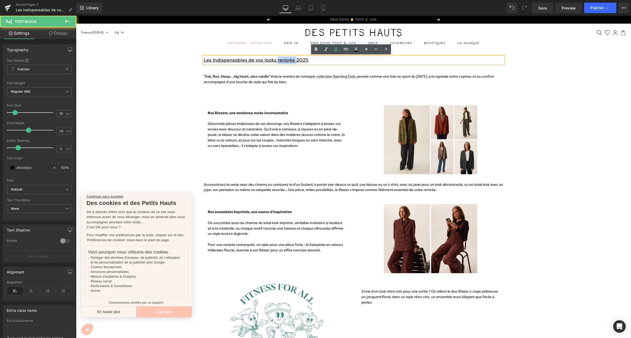
click at [277, 60] on u "Les Indispensables de vos looks rentrée 2025" at bounding box center [256, 60] width 105 height 6
click at [336, 51] on icon at bounding box center [335, 49] width 3 height 4
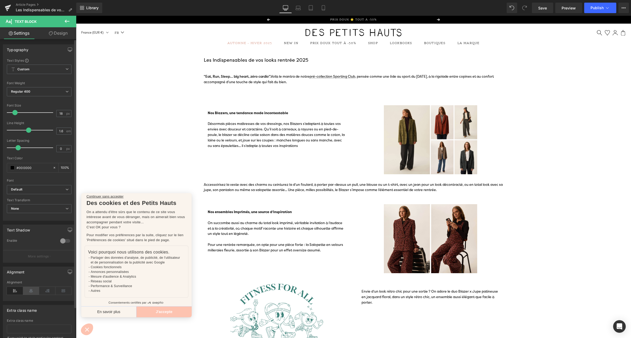
click at [33, 292] on icon at bounding box center [31, 291] width 16 height 8
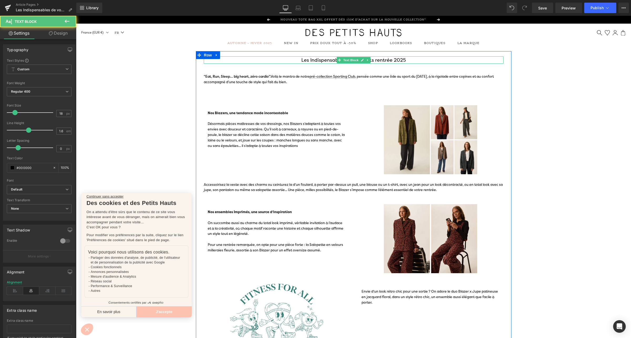
click at [318, 62] on p "Les Indispensables de vos looks rentrée 2025" at bounding box center [354, 60] width 300 height 8
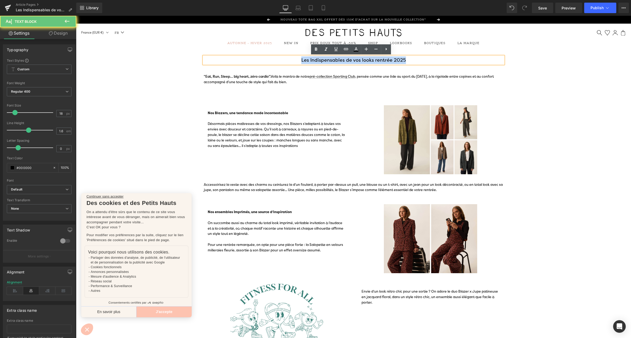
click at [318, 62] on p "Les Indispensables de vos looks rentrée 2025" at bounding box center [354, 60] width 300 height 8
click at [316, 48] on icon at bounding box center [316, 49] width 2 height 3
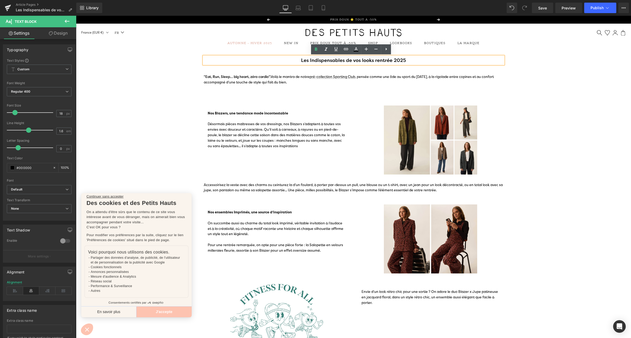
click at [76, 16] on div at bounding box center [76, 16] width 0 height 0
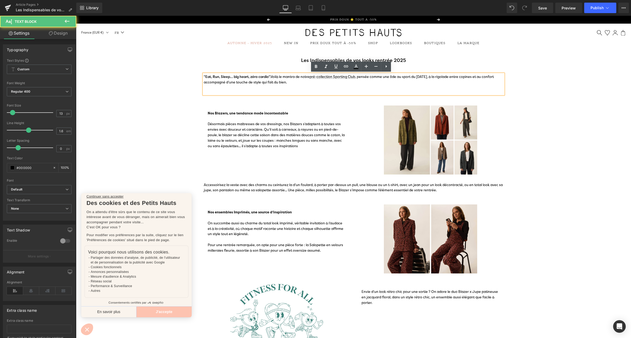
click at [245, 81] on span ""Eat, Run, Sleep… big heart, zéro cardio". Voilà le mantra de notre pré-collect…" at bounding box center [349, 80] width 290 height 10
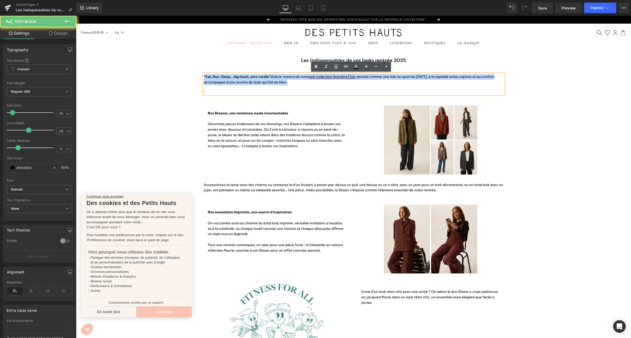
click at [245, 81] on span ""Eat, Run, Sleep… big heart, zéro cardio". Voilà le mantra de notre pré-collect…" at bounding box center [349, 80] width 290 height 10
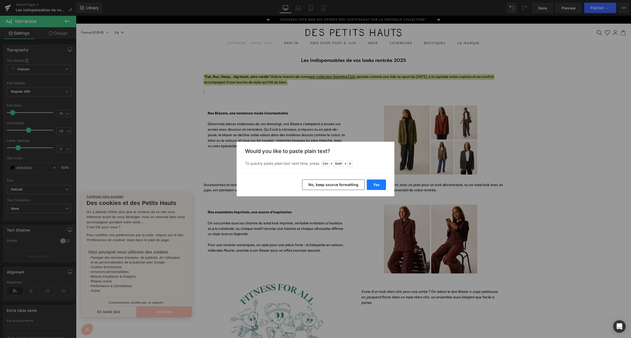
click at [371, 186] on button "Yes" at bounding box center [375, 185] width 19 height 11
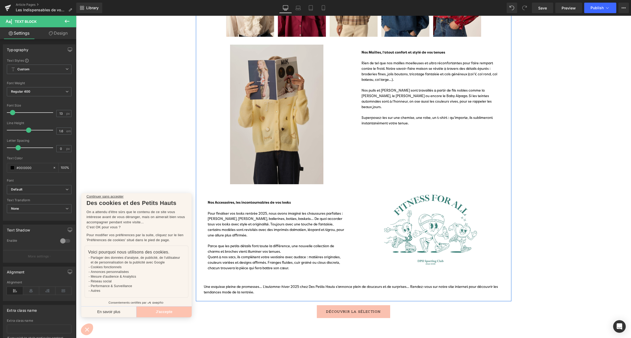
scroll to position [415, 0]
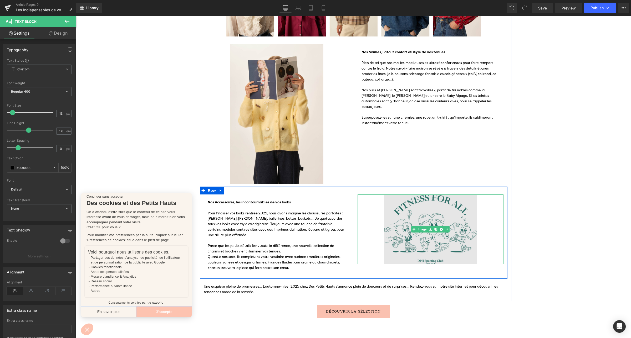
click at [410, 223] on img at bounding box center [430, 230] width 146 height 70
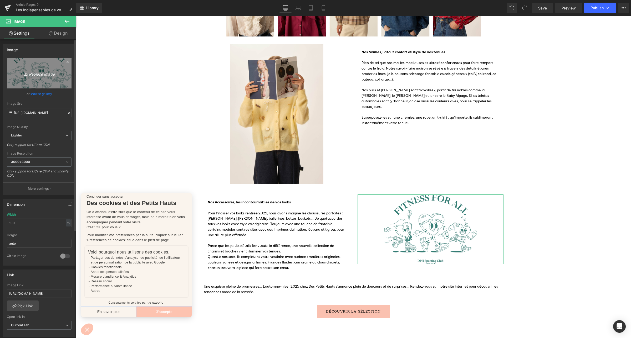
click at [46, 77] on icon "Replace Image" at bounding box center [39, 73] width 42 height 7
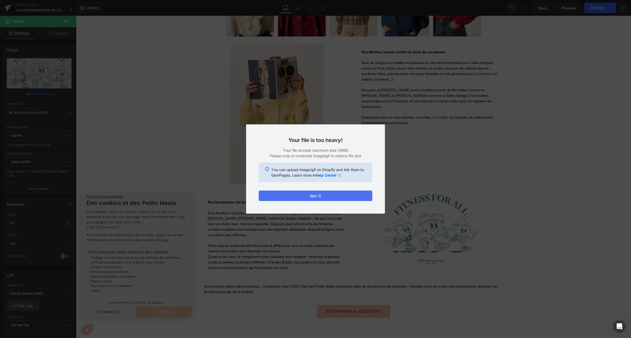
click at [275, 199] on button "Got it" at bounding box center [315, 196] width 113 height 11
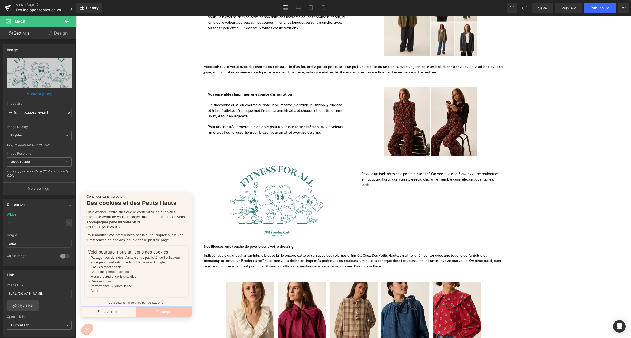
scroll to position [0, 0]
